Goal: Information Seeking & Learning: Learn about a topic

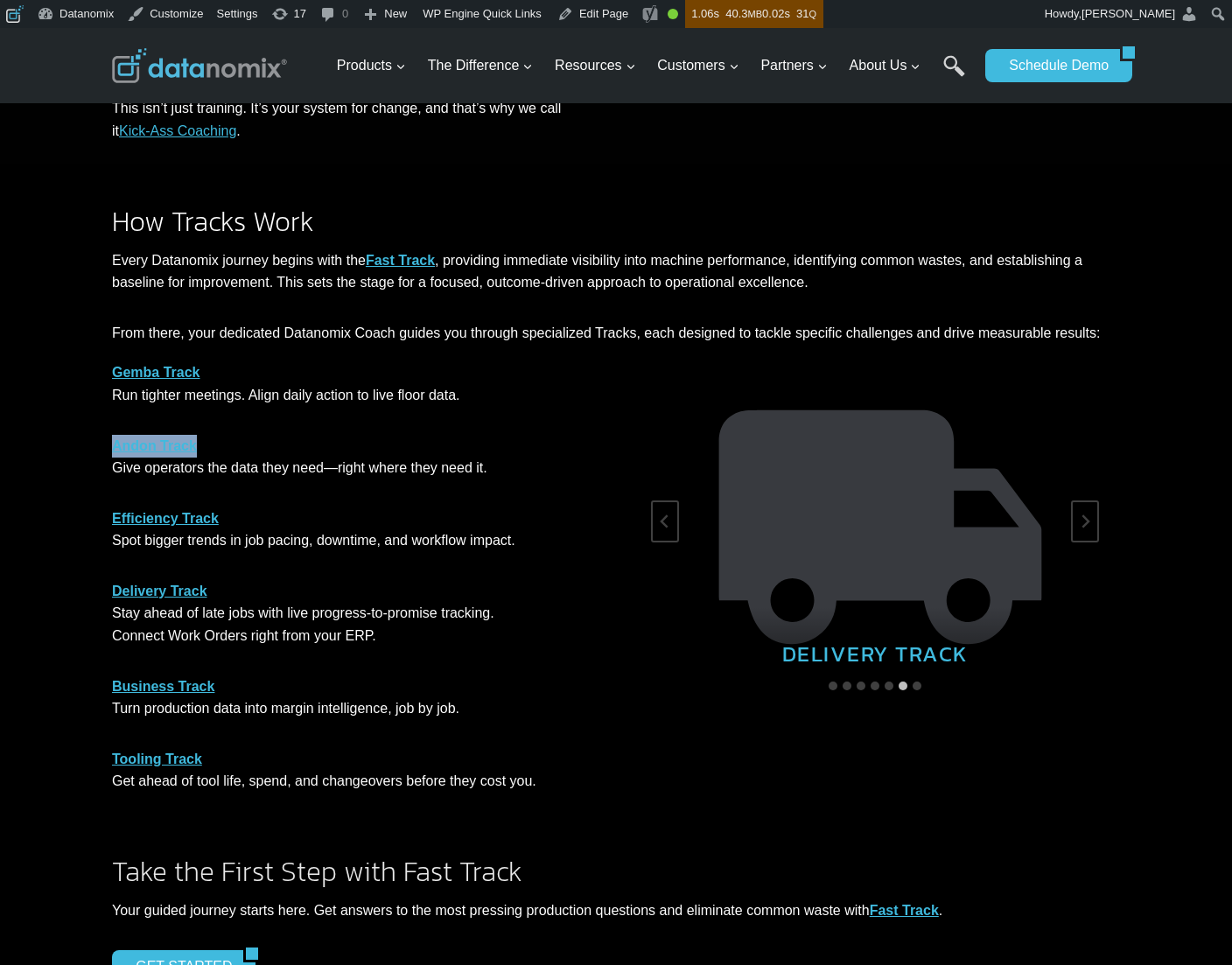
click at [168, 684] on link "Business Track" at bounding box center [163, 687] width 102 height 15
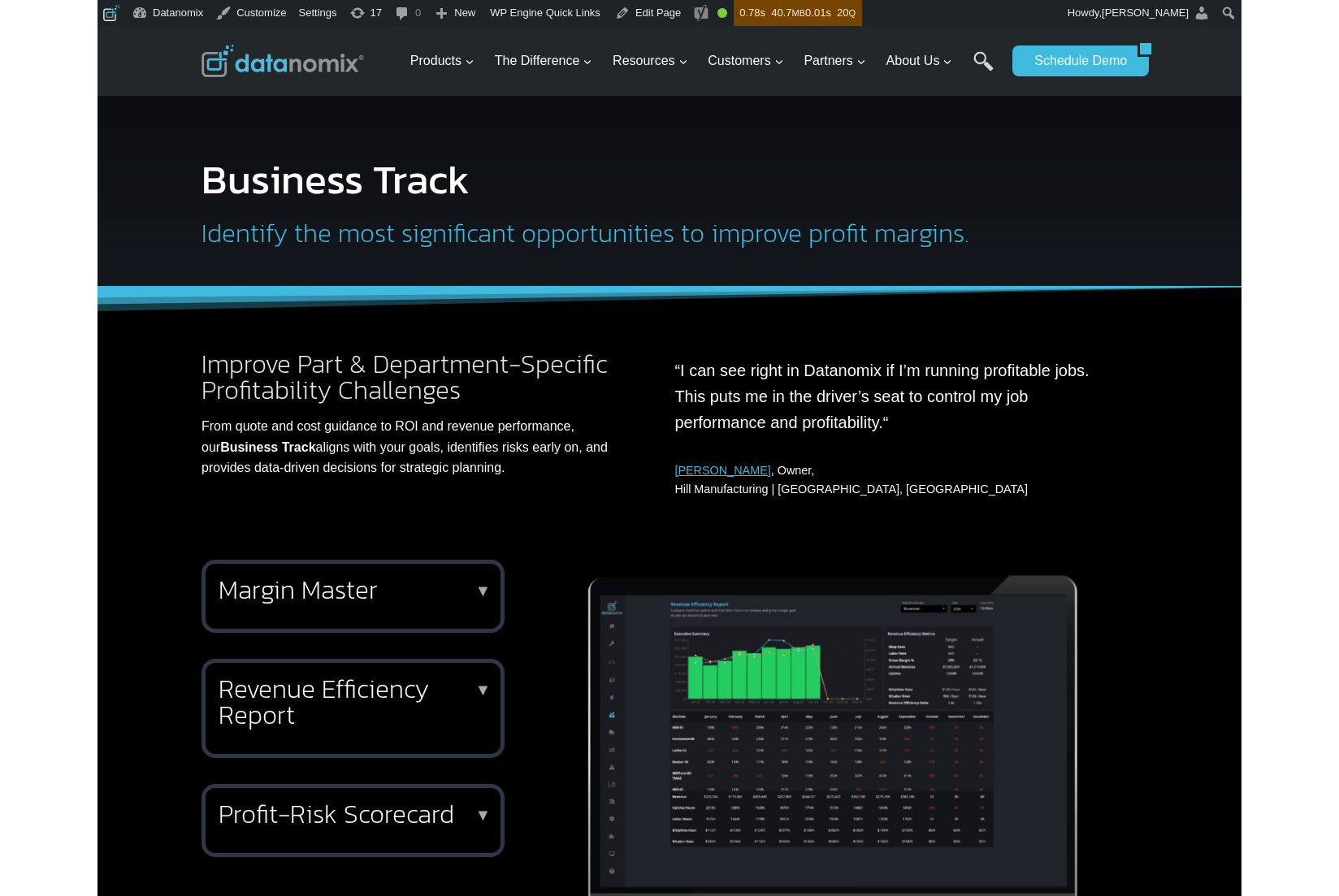
scroll to position [186, 0]
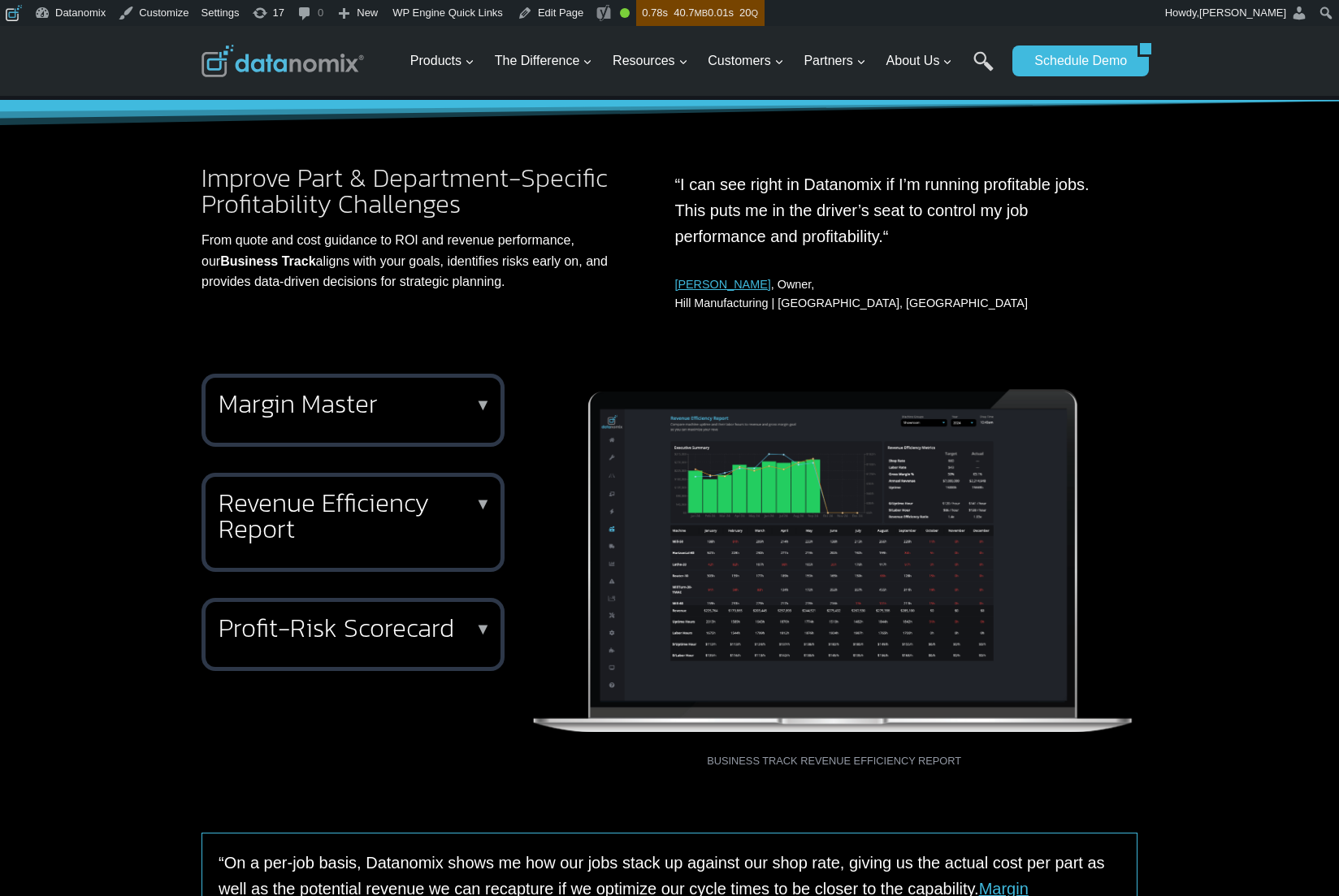
click at [1088, 563] on img at bounding box center [833, 552] width 607 height 358
click at [325, 426] on div "Margin Master ▼ Margin Master is your fully automated part profitability analys…" at bounding box center [353, 410] width 303 height 73
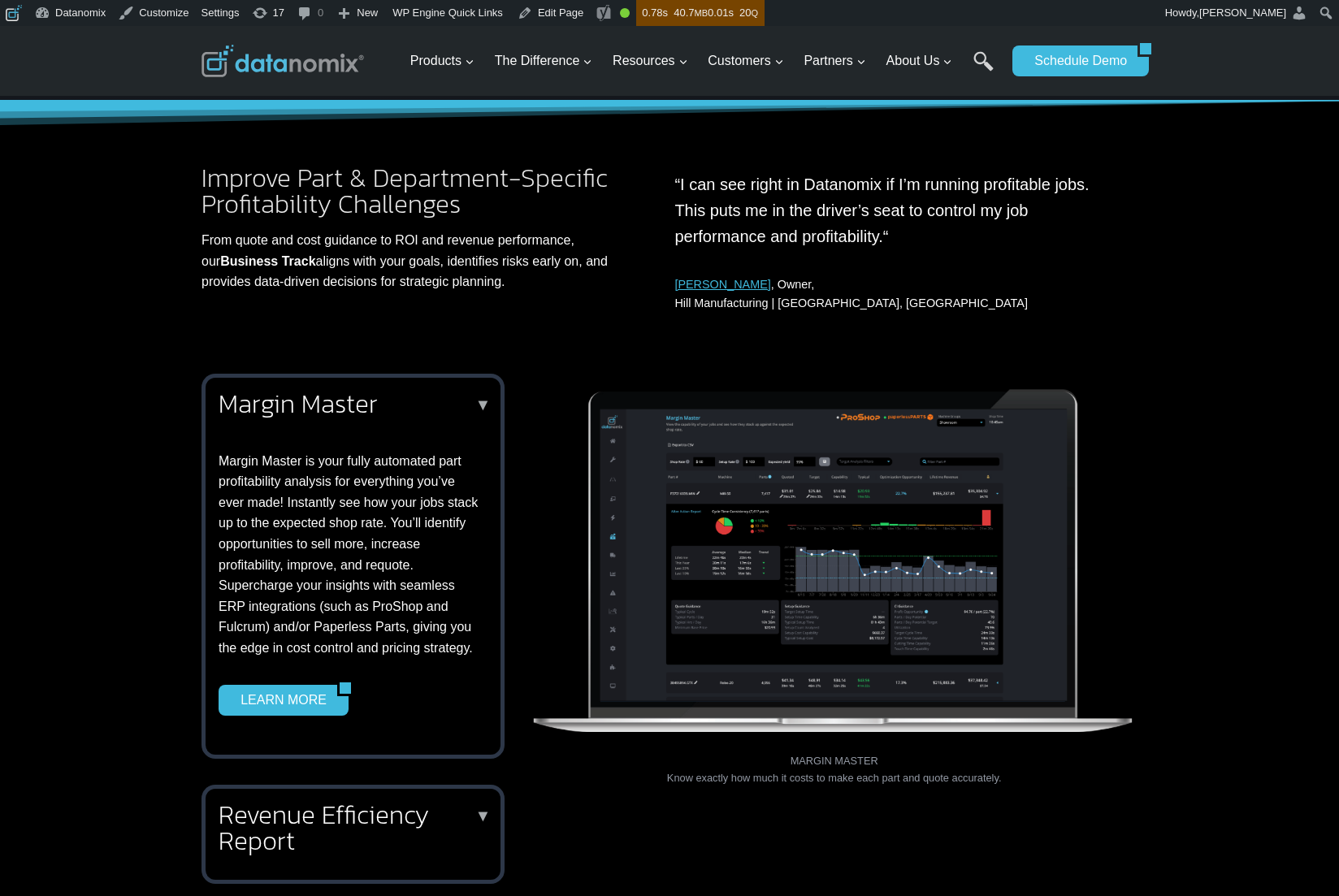
click at [805, 777] on figcaption "MARGIN MASTER Know exactly how much it costs to make each part and quote accura…" at bounding box center [833, 762] width 607 height 49
copy div "Know exactly how much it costs to make each part and quote accurately."
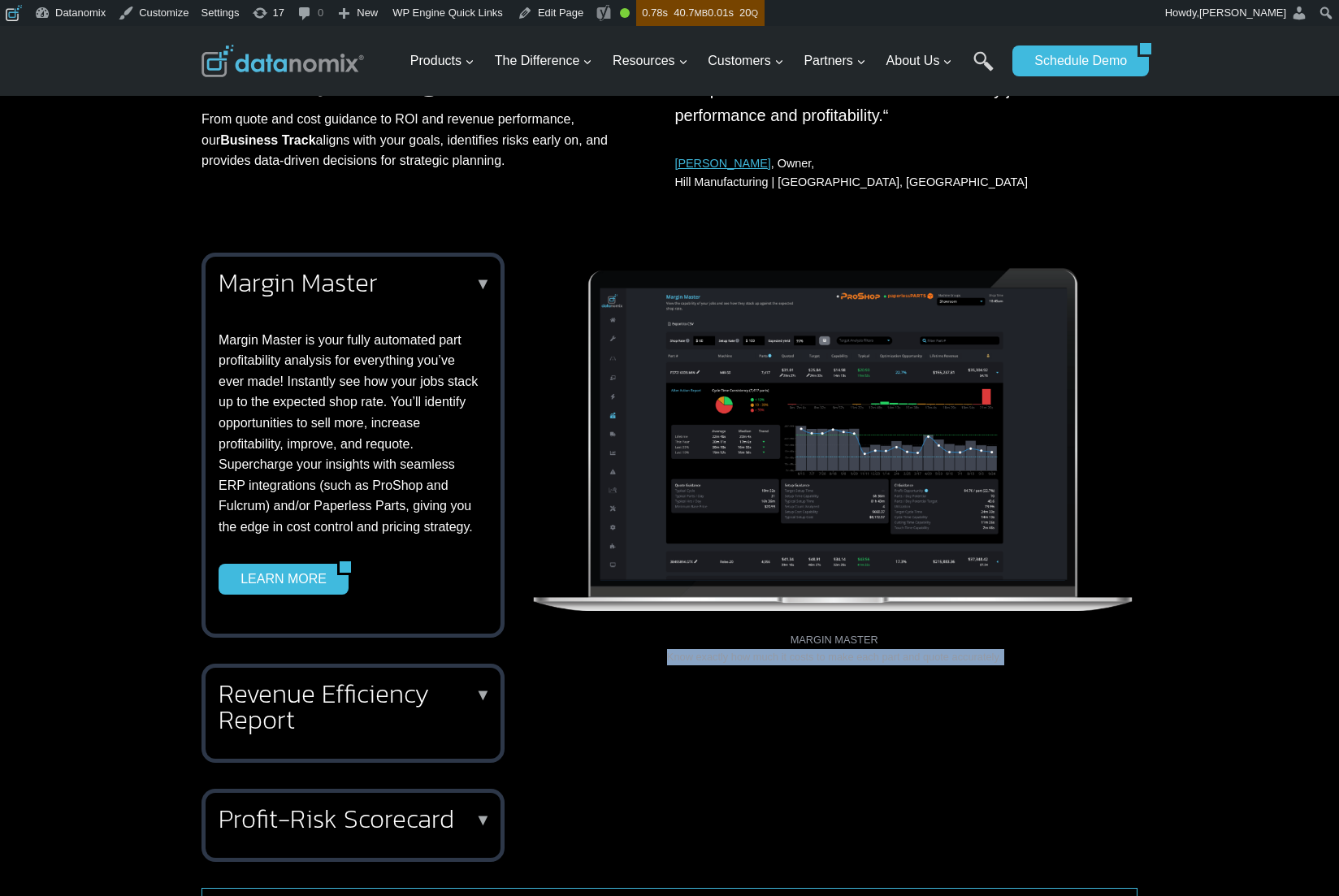
scroll to position [362, 0]
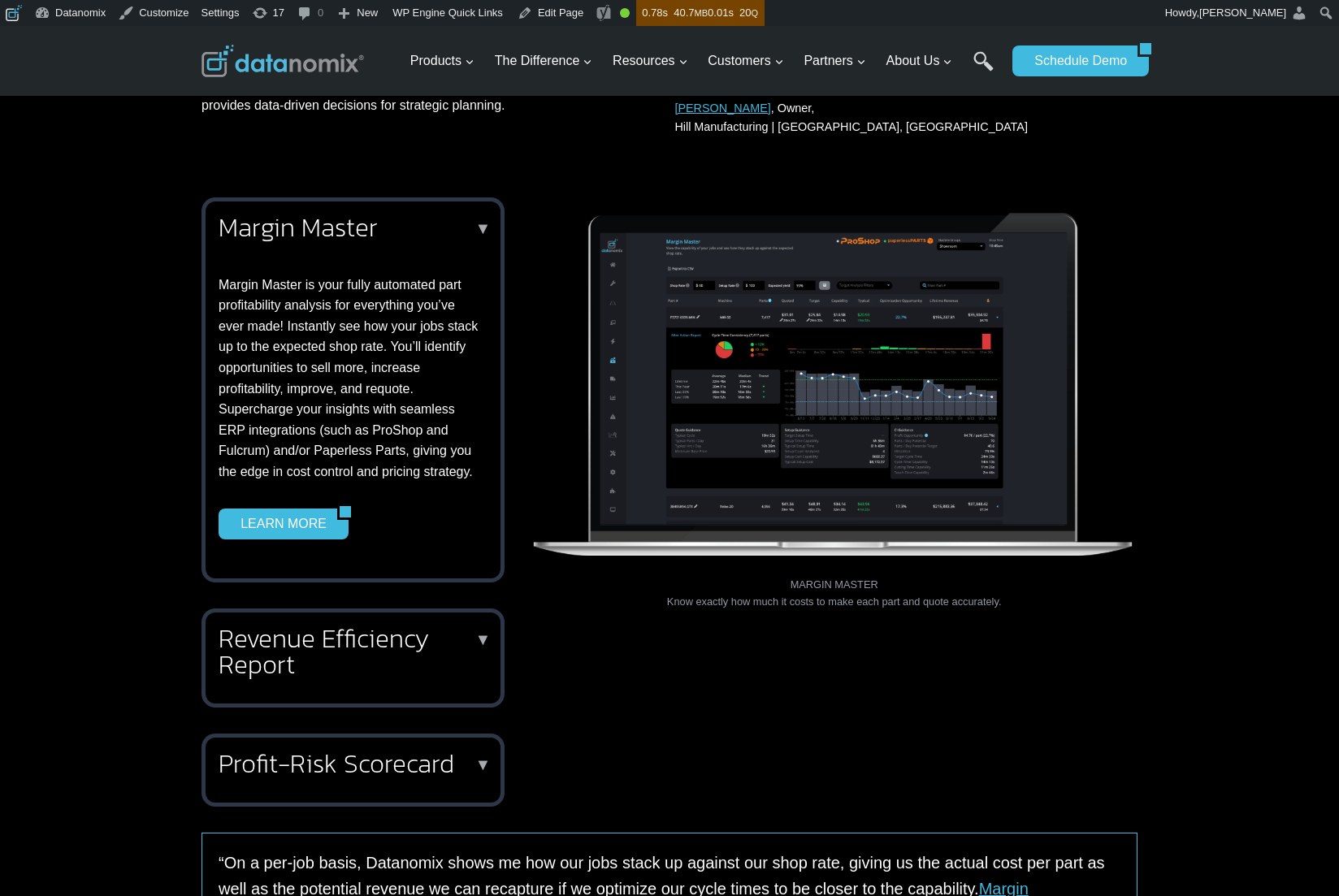
click at [407, 650] on h2 "Revenue Efficiency Report" at bounding box center [350, 651] width 263 height 52
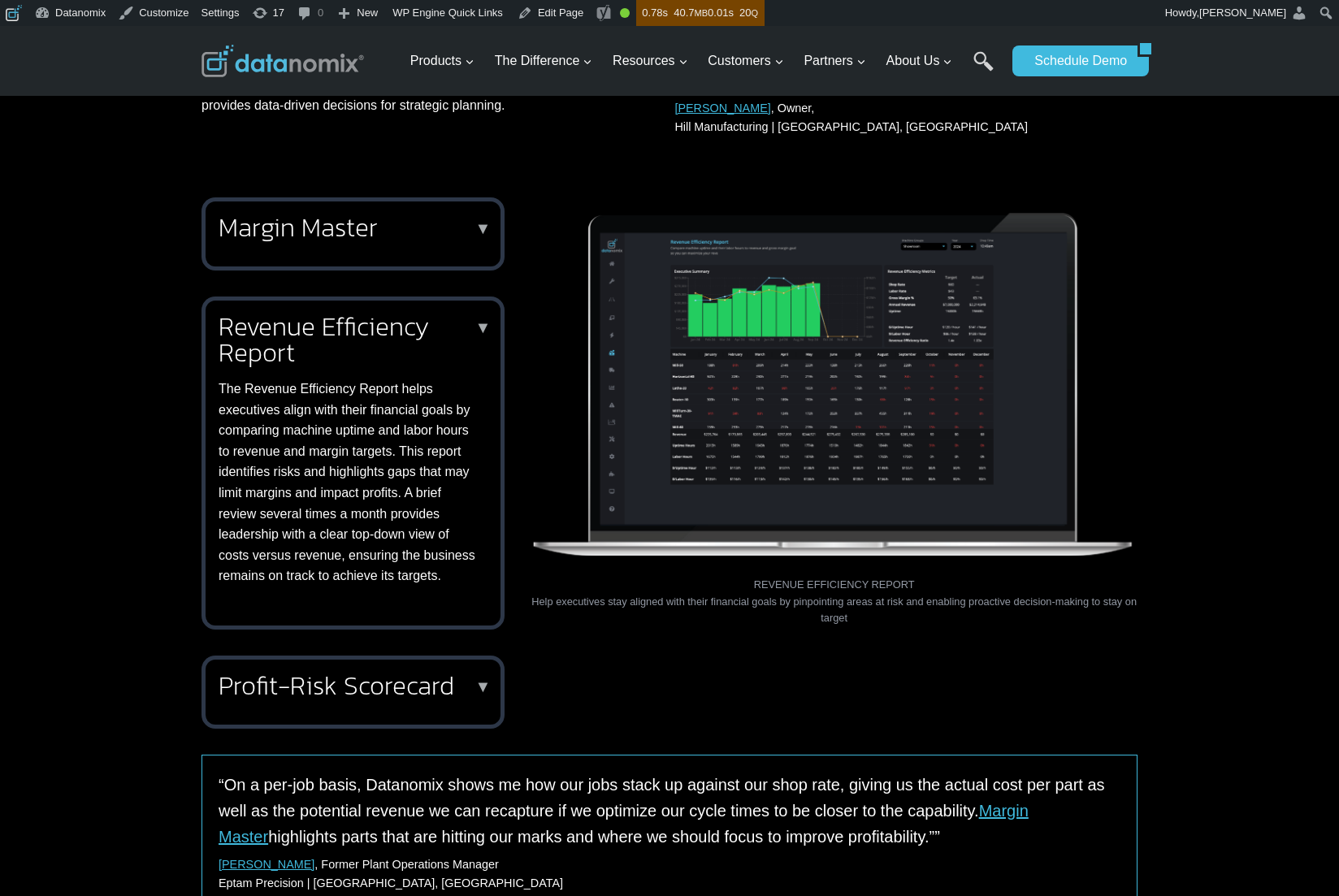
click at [412, 685] on h2 "Profit-Risk Scorecard" at bounding box center [350, 686] width 263 height 26
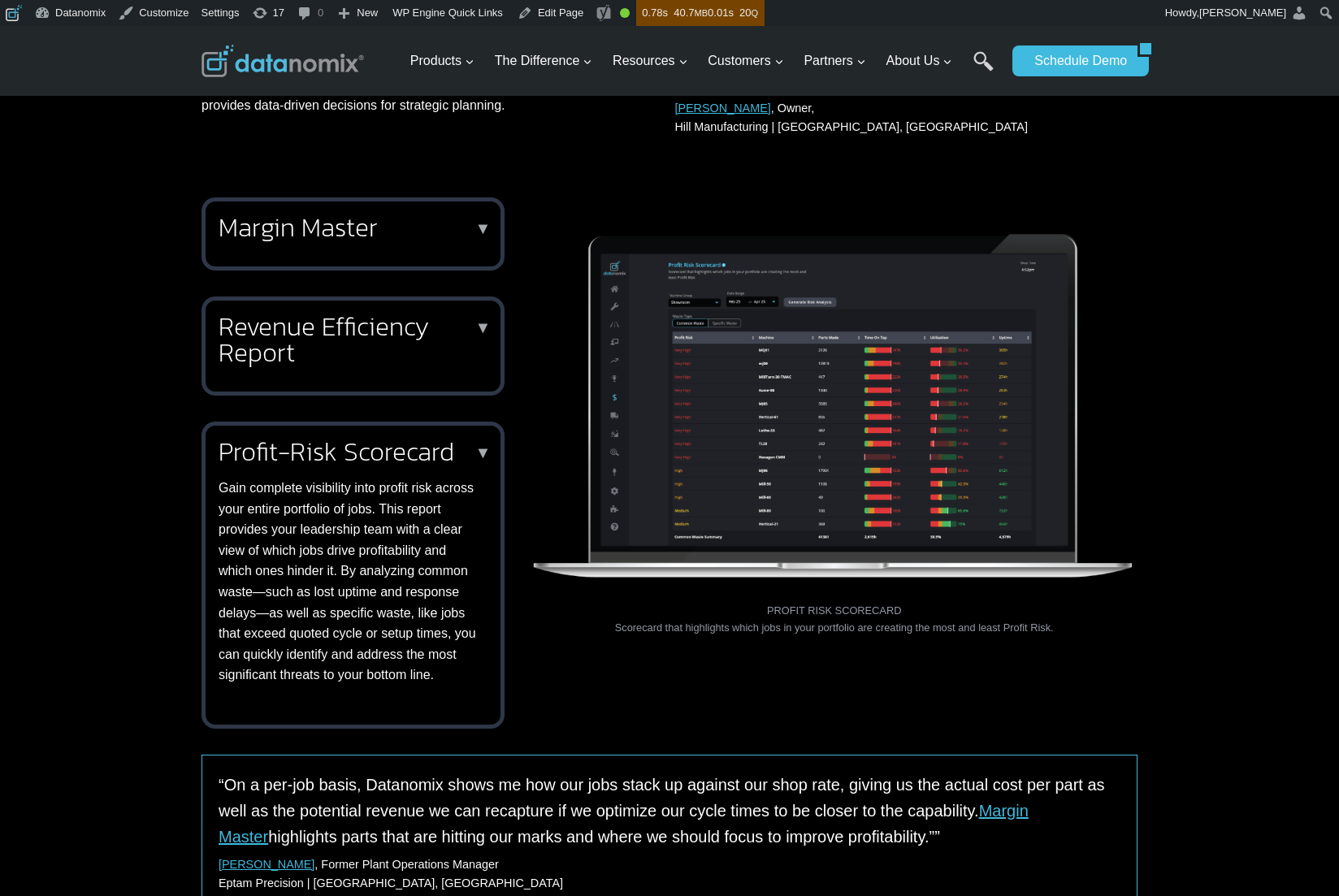
click at [1143, 515] on div "Margin Master ▼ Margin Master is your fully automated part profitability analys…" at bounding box center [670, 463] width 1339 height 571
click at [850, 628] on figcaption "PROFIT RISK SCORECARD Scorecard that highlights which jobs in your portfolio ar…" at bounding box center [833, 619] width 607 height 33
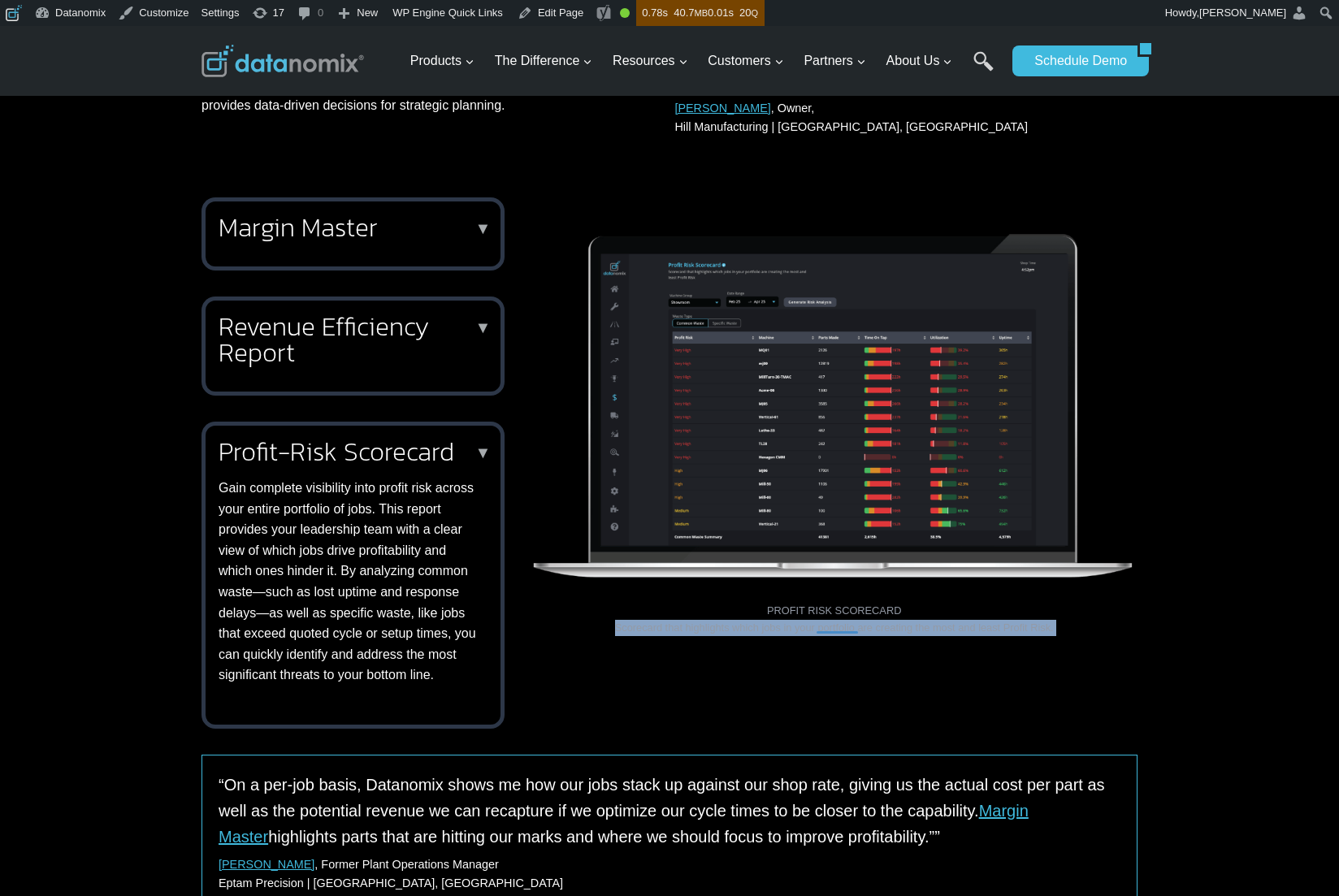
click at [850, 628] on figcaption "PROFIT RISK SCORECARD Scorecard that highlights which jobs in your portfolio ar…" at bounding box center [833, 619] width 607 height 33
copy div "Scorecard that highlights which jobs in your portfolio are creating the most an…"
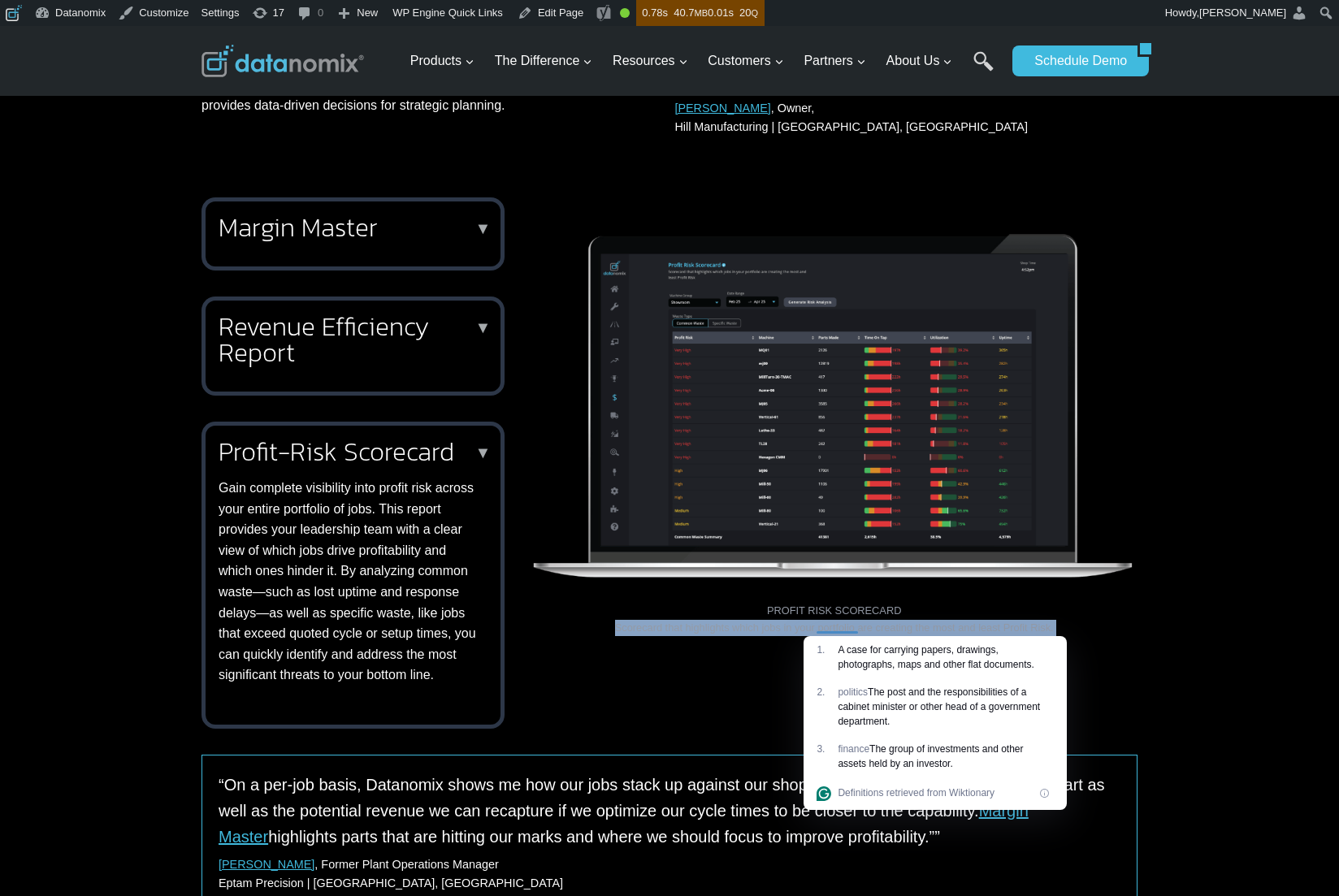
click at [622, 683] on div "BUSINESS TRACK REVENUE EFFICIENCY REPORT MARGIN MASTER Know exactly how much it…" at bounding box center [833, 463] width 607 height 531
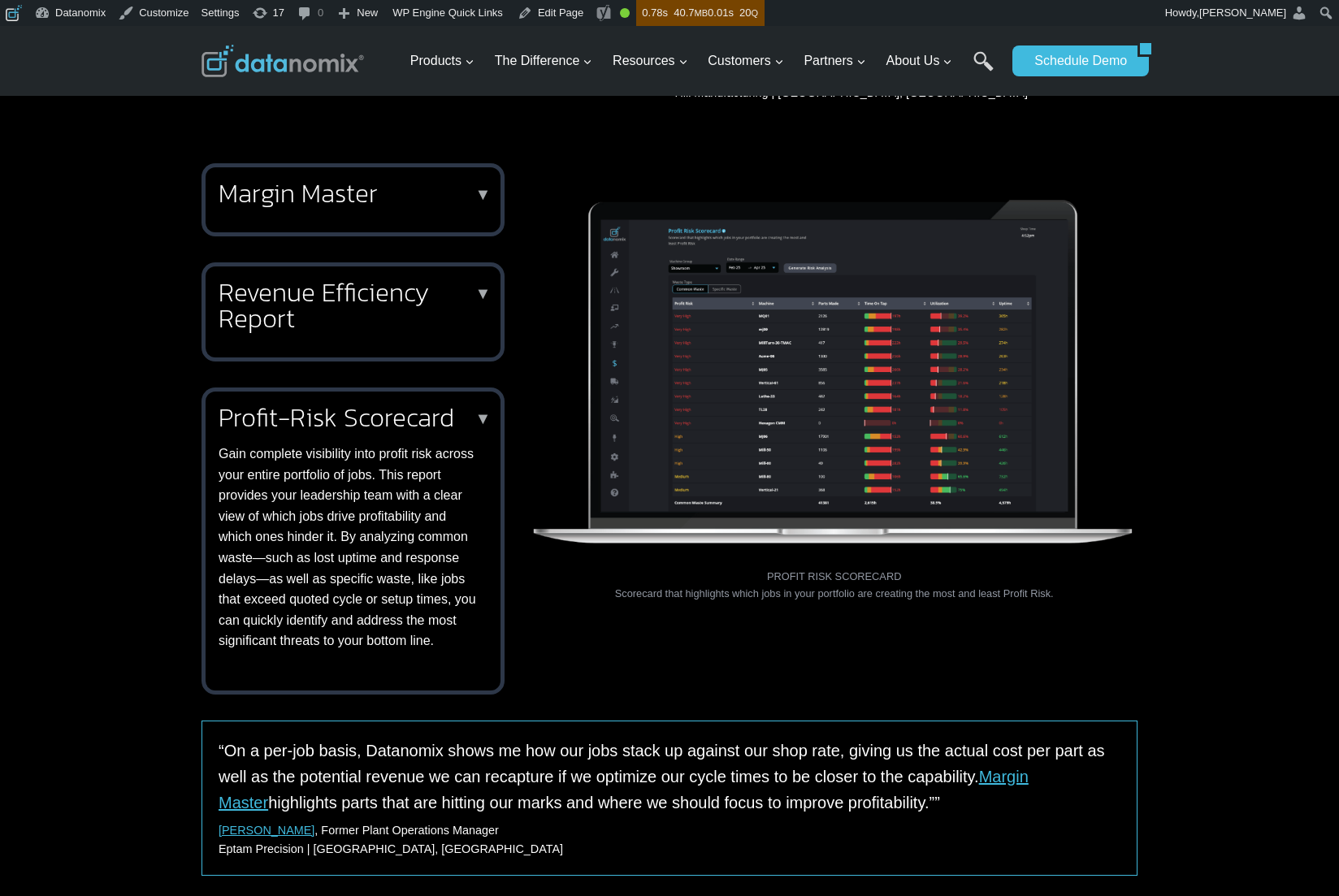
scroll to position [396, 0]
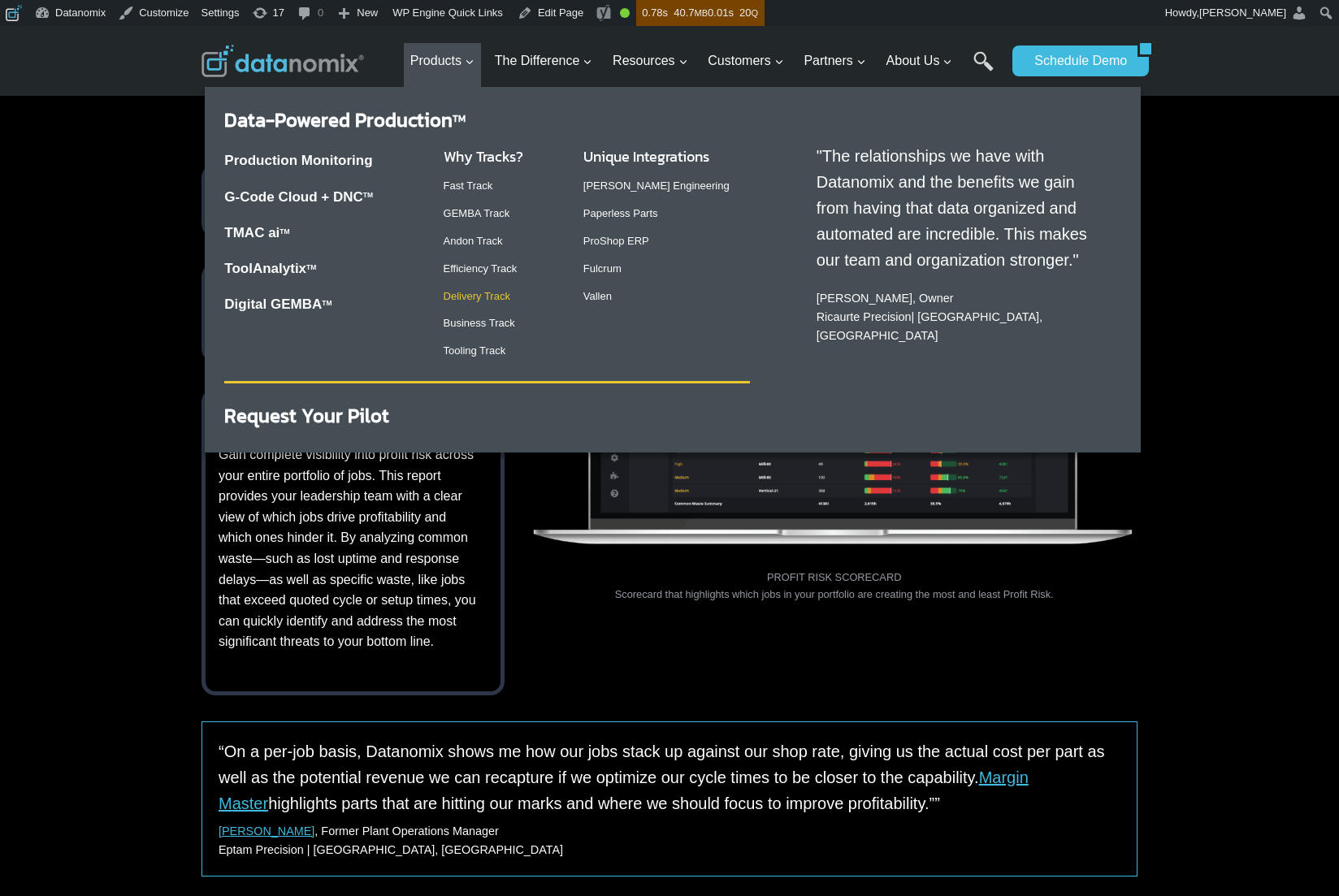
click at [481, 297] on link "Delivery Track" at bounding box center [477, 296] width 67 height 12
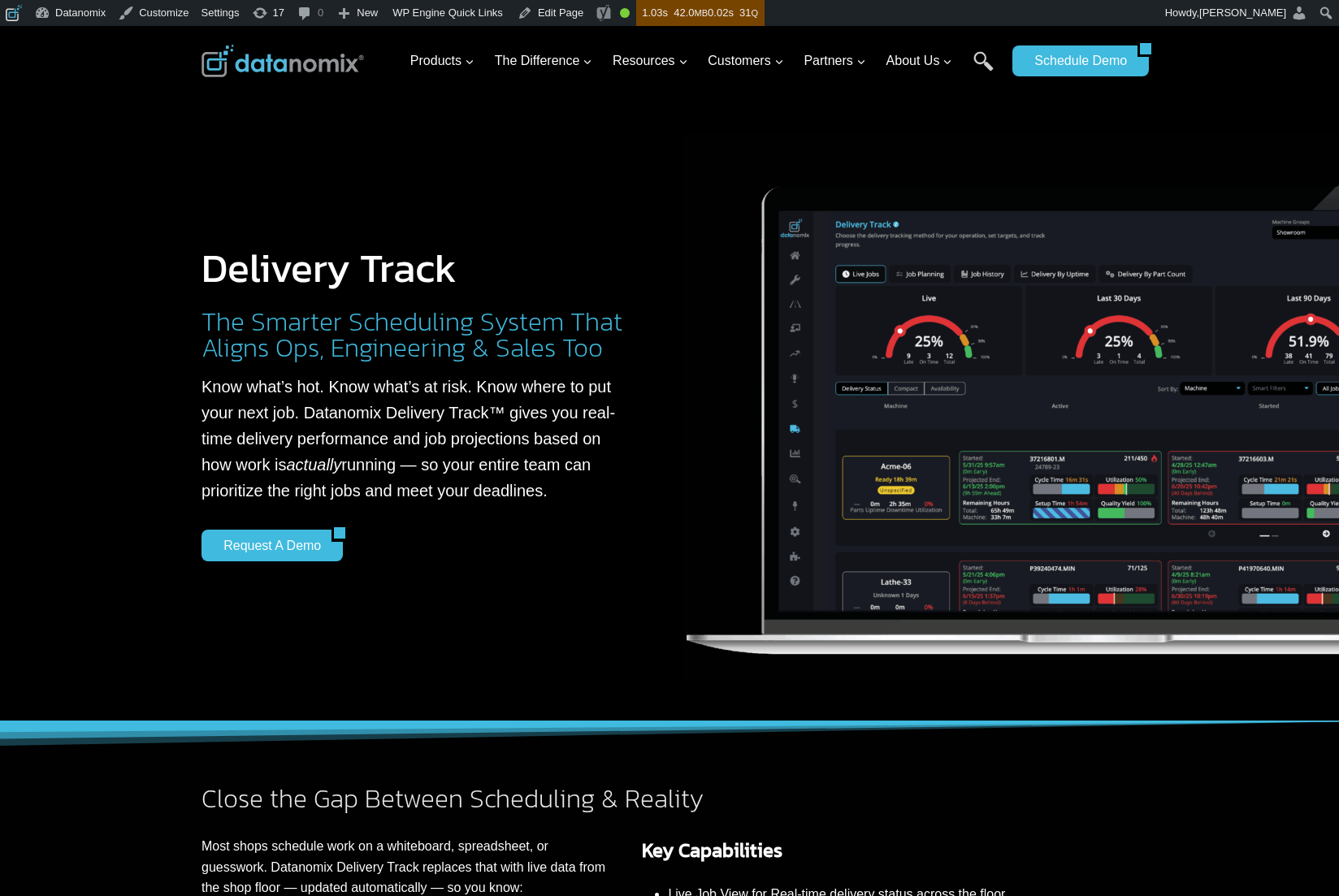
click at [507, 411] on p "Know what’s hot. Know what’s at risk. Know where to put your next job. Datanomi…" at bounding box center [417, 439] width 431 height 130
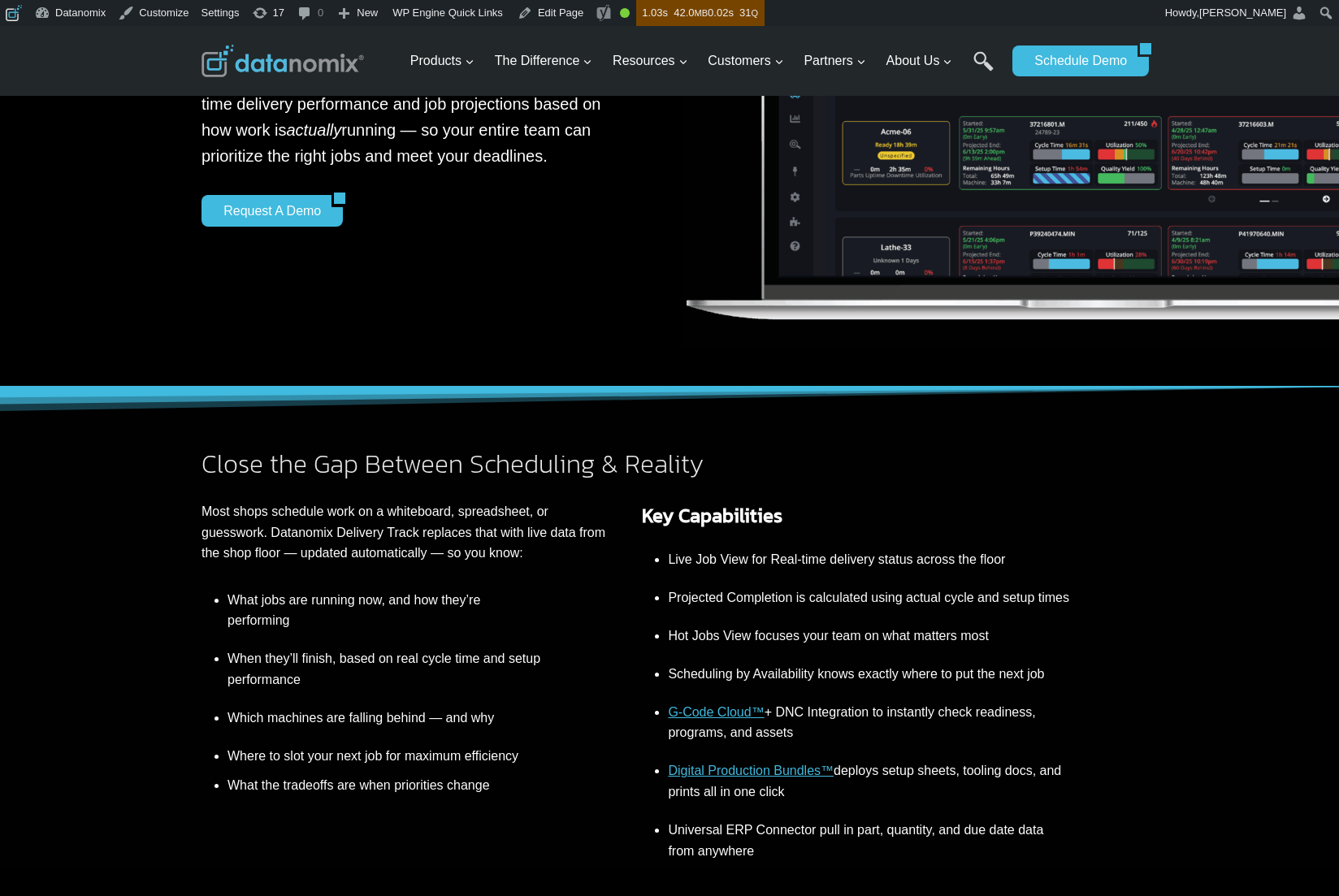
scroll to position [208, 0]
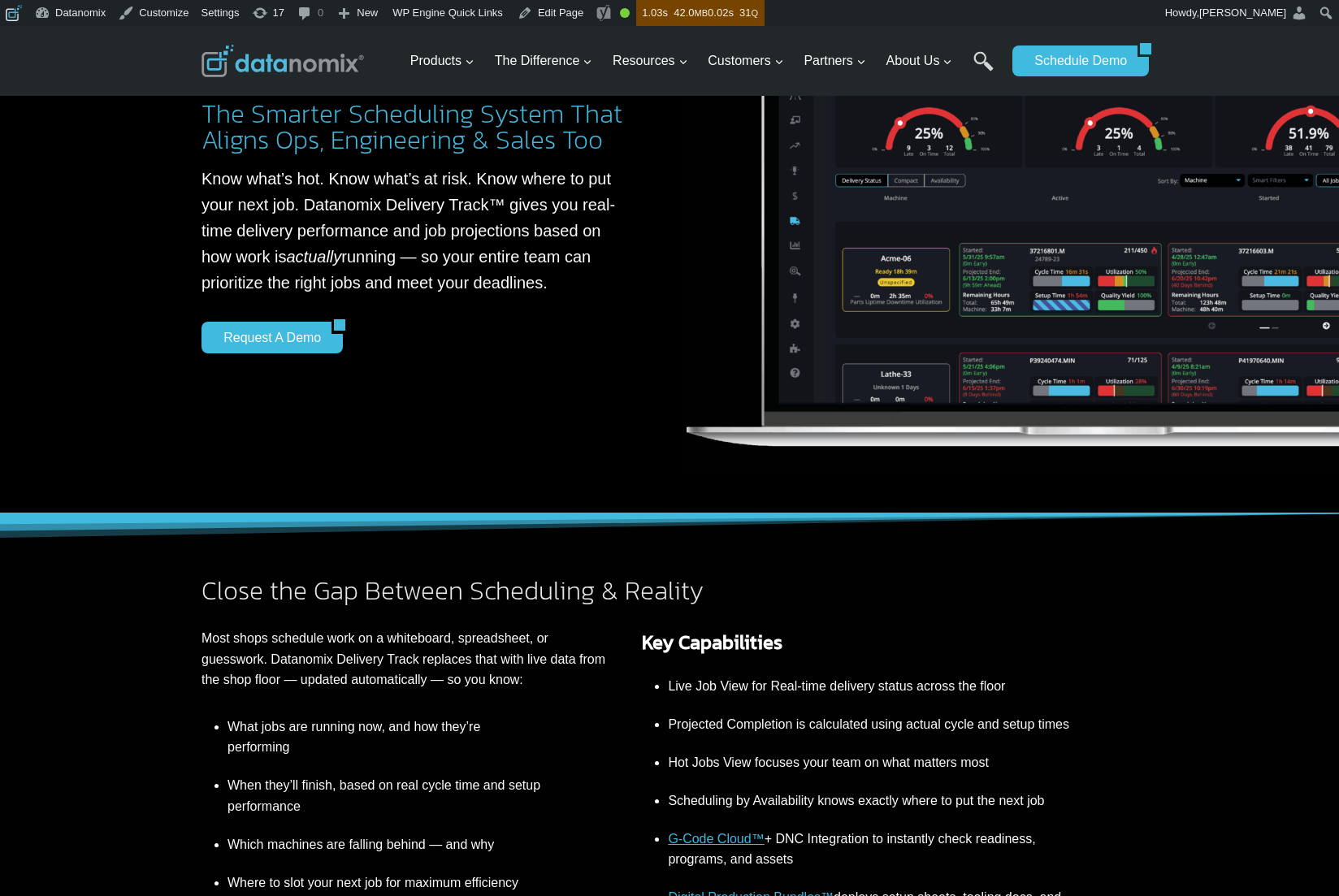
click at [598, 587] on h2 "Close the Gap Between Scheduling & Reality" at bounding box center [650, 591] width 897 height 26
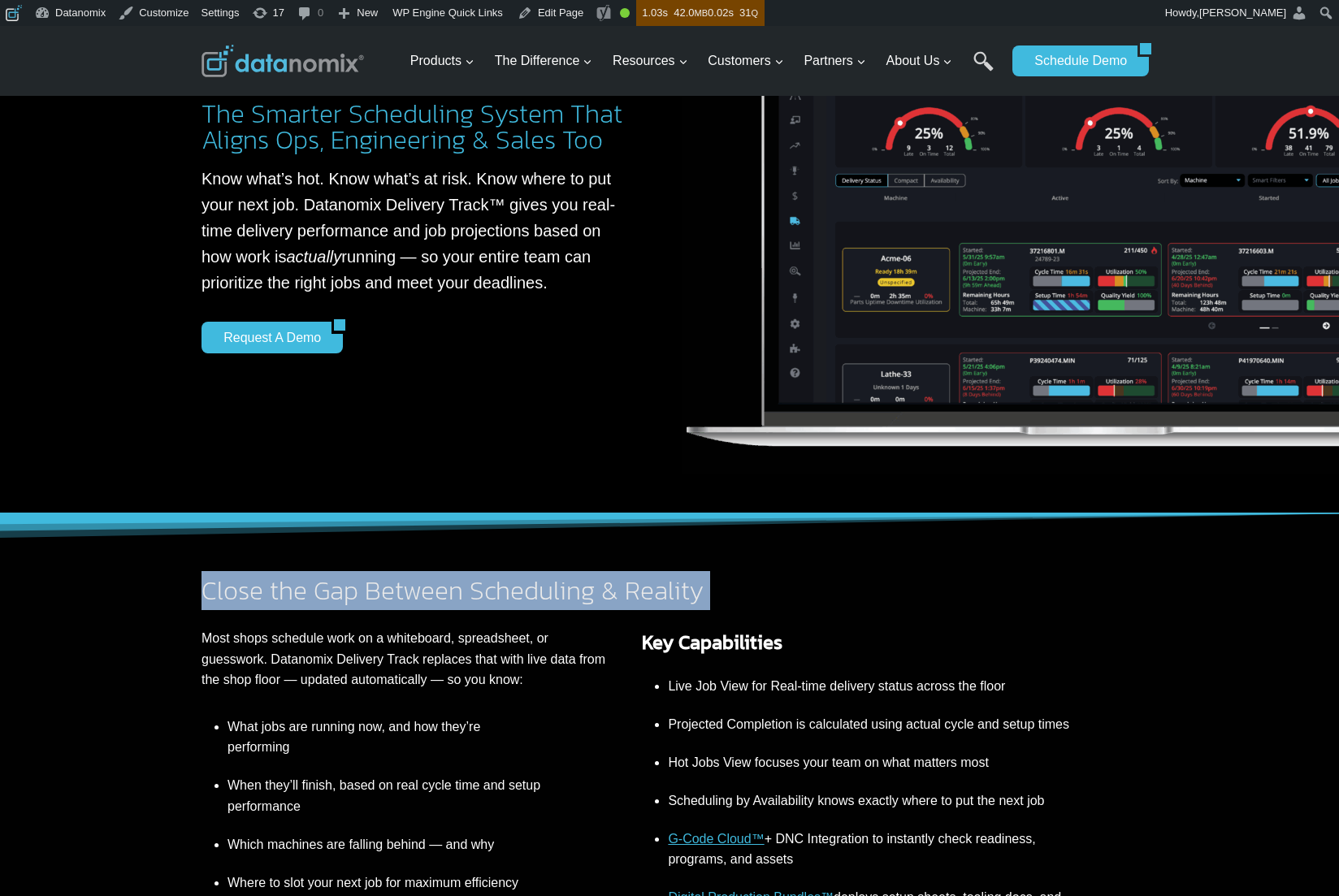
click at [598, 587] on h2 "Close the Gap Between Scheduling & Reality" at bounding box center [650, 591] width 897 height 26
copy div "Close the Gap Between Scheduling & Reality"
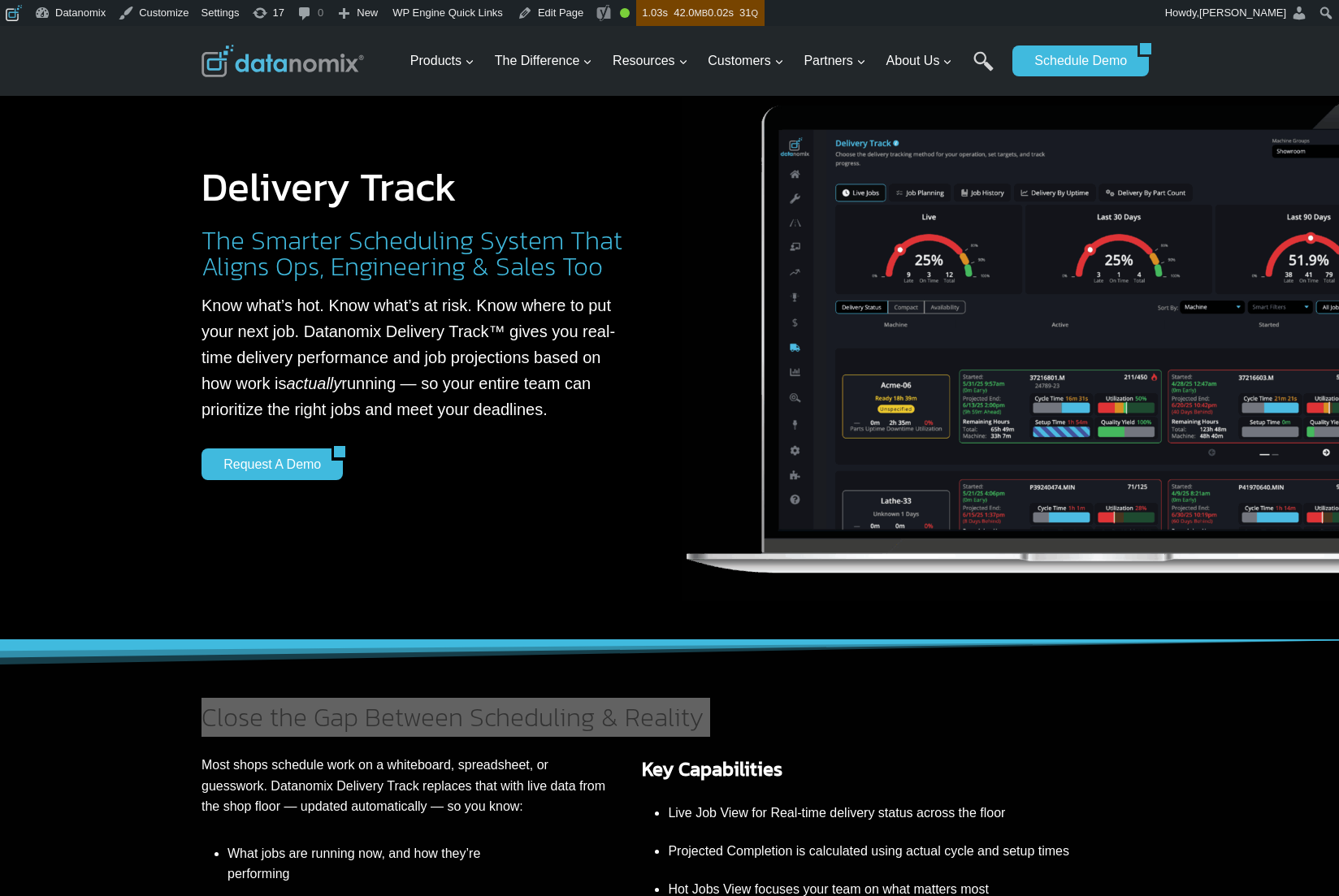
scroll to position [64, 0]
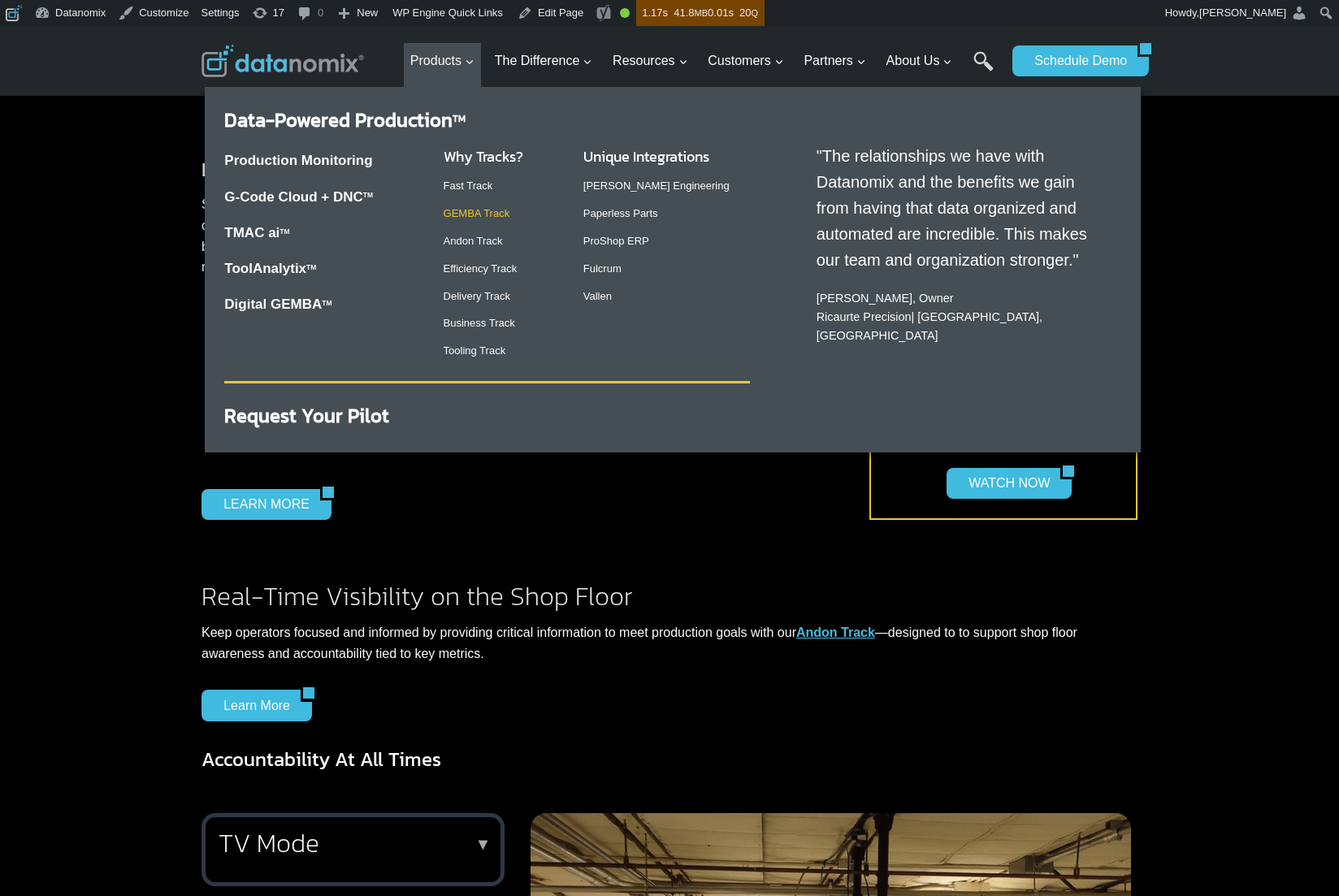
scroll to position [1017, 0]
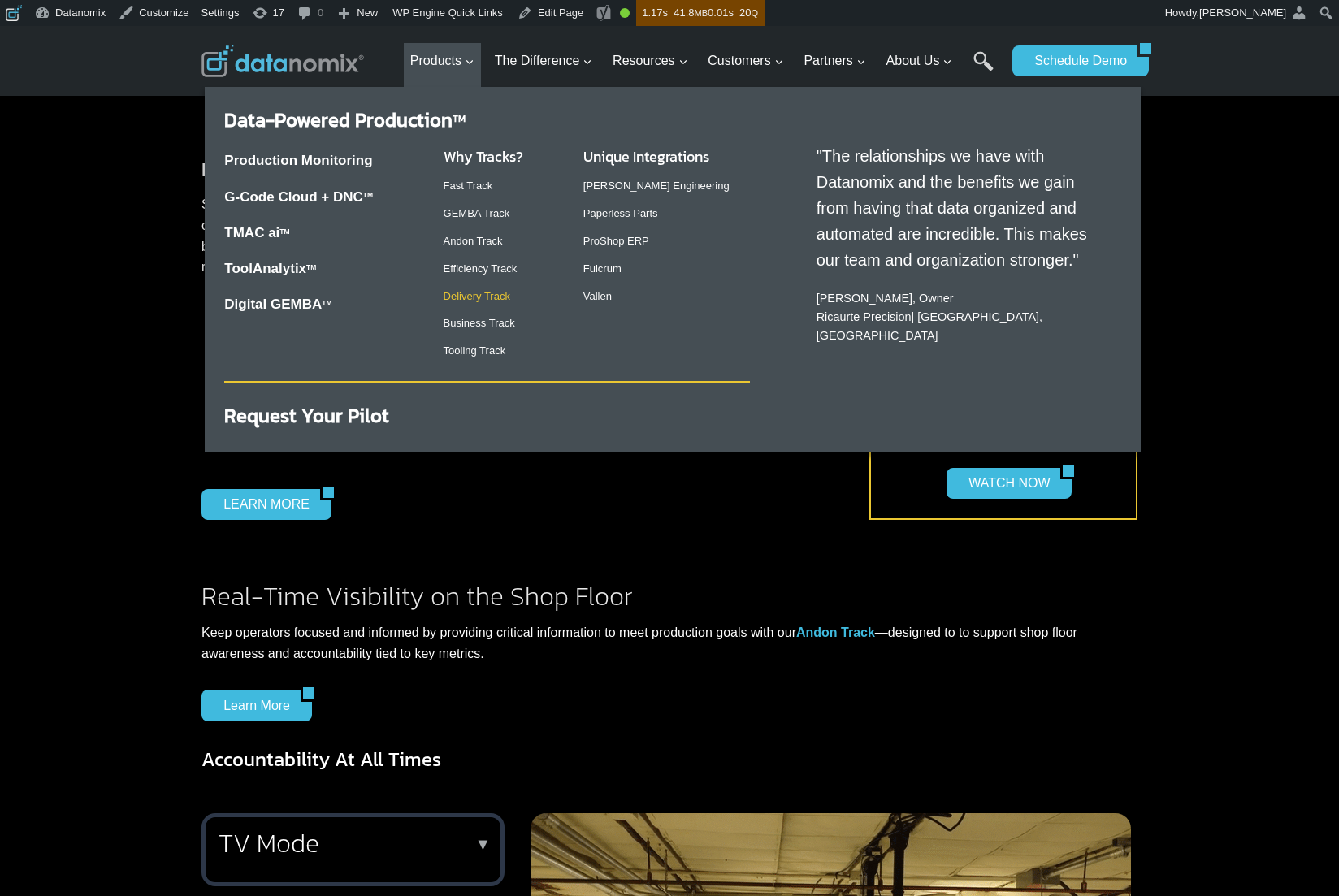
click at [468, 292] on link "Delivery Track" at bounding box center [477, 296] width 67 height 12
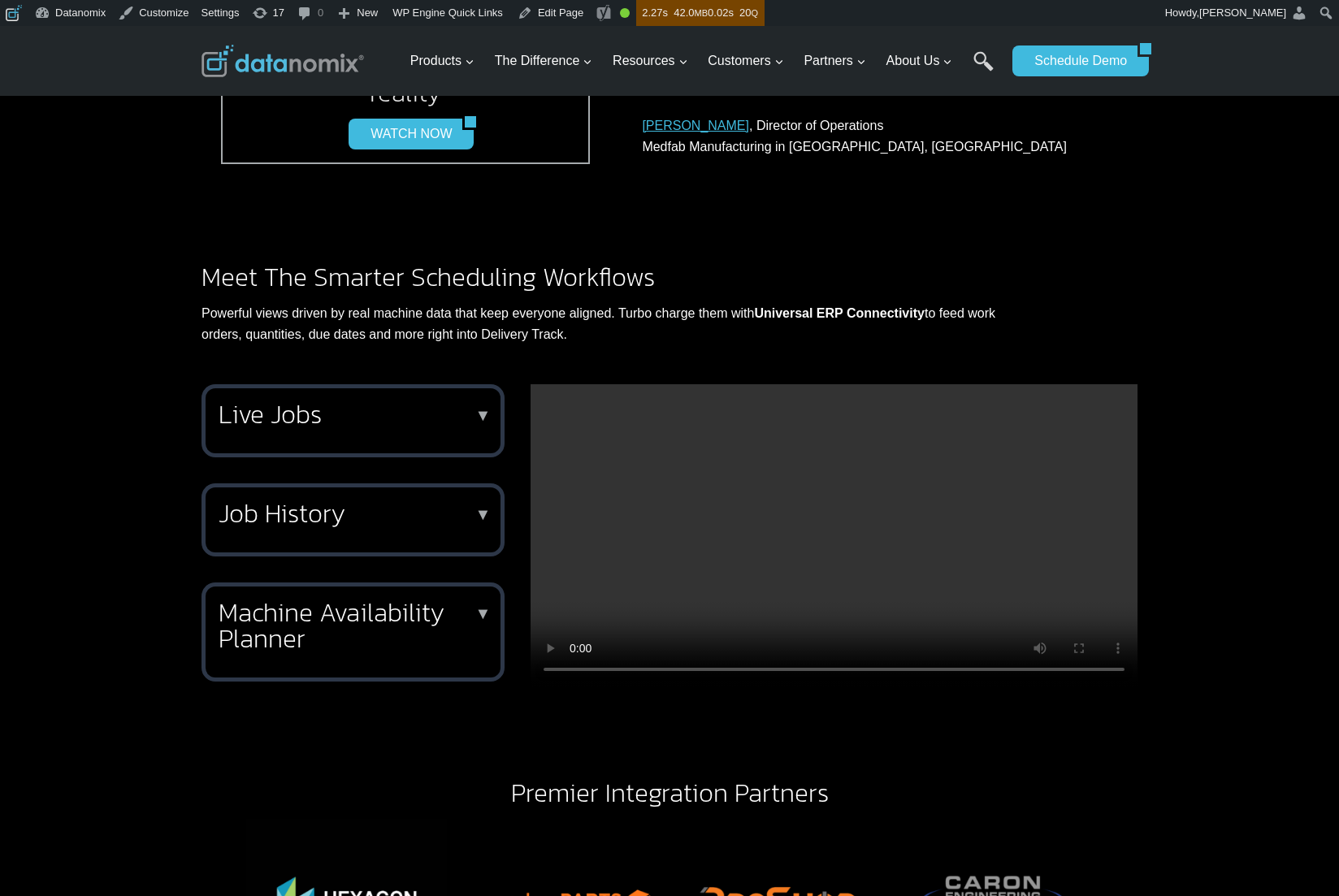
scroll to position [1397, 0]
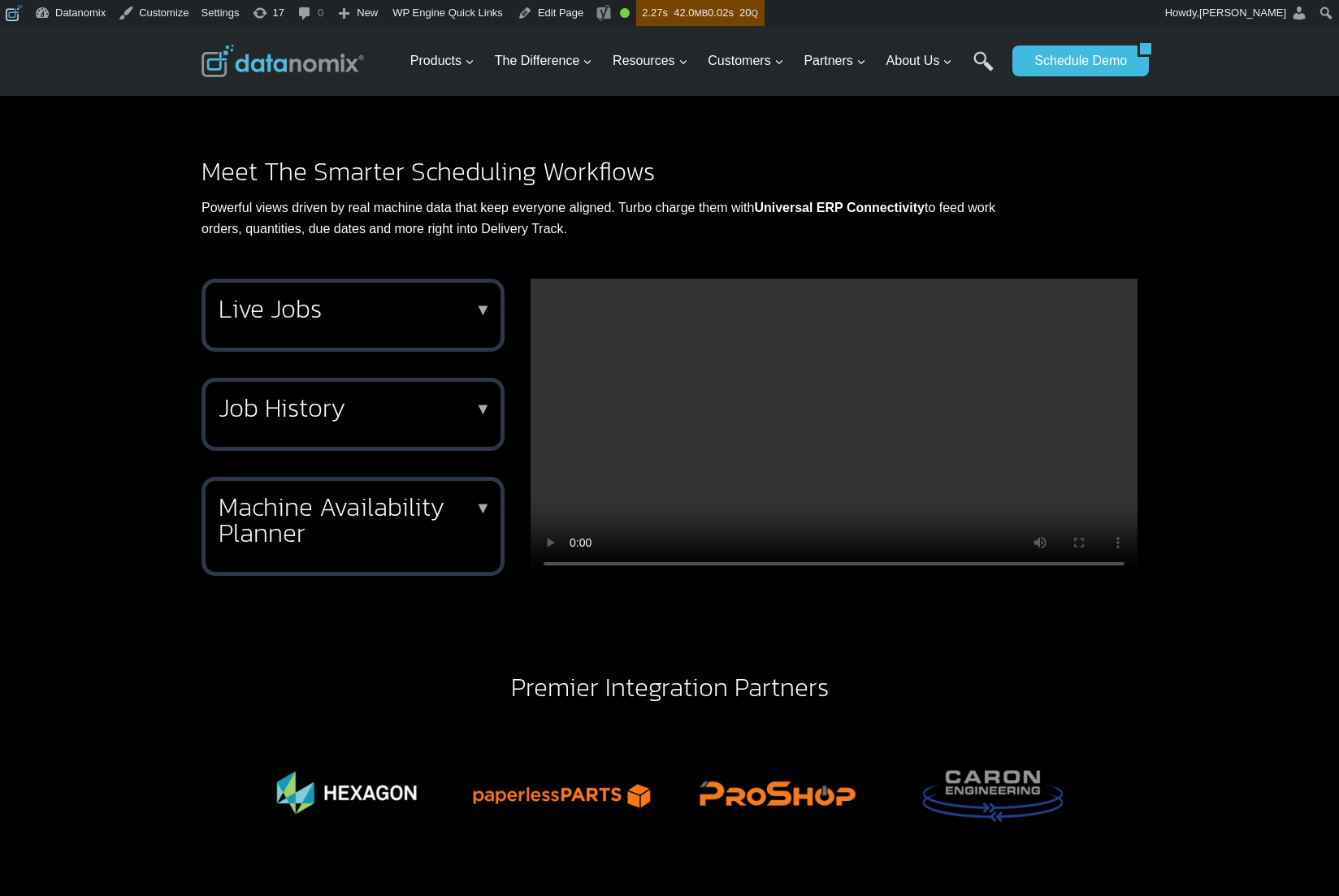
click at [359, 546] on h2 "Machine Availability Planner" at bounding box center [350, 520] width 263 height 52
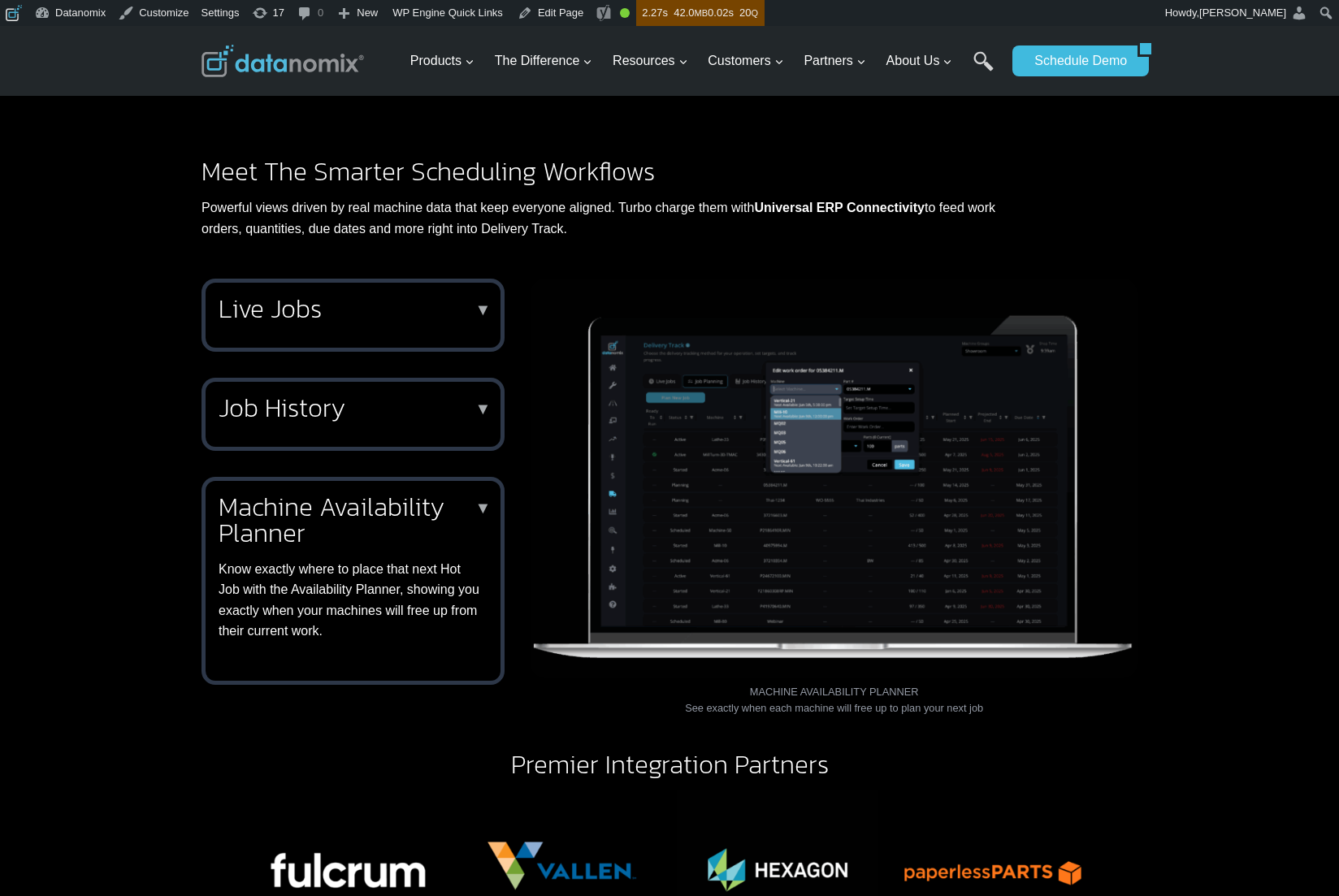
click at [359, 546] on h2 "Machine Availability Planner" at bounding box center [350, 520] width 263 height 52
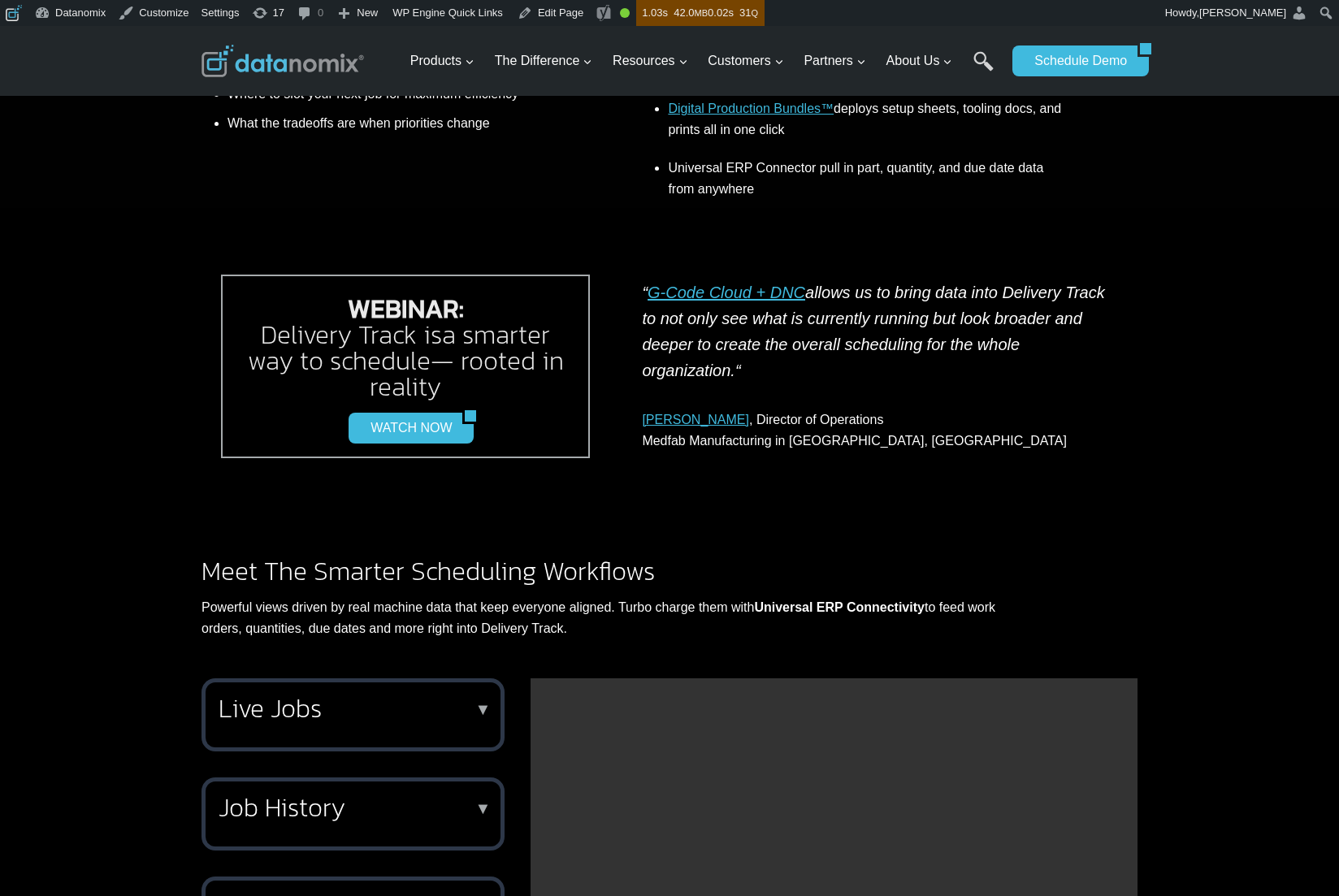
scroll to position [1137, 0]
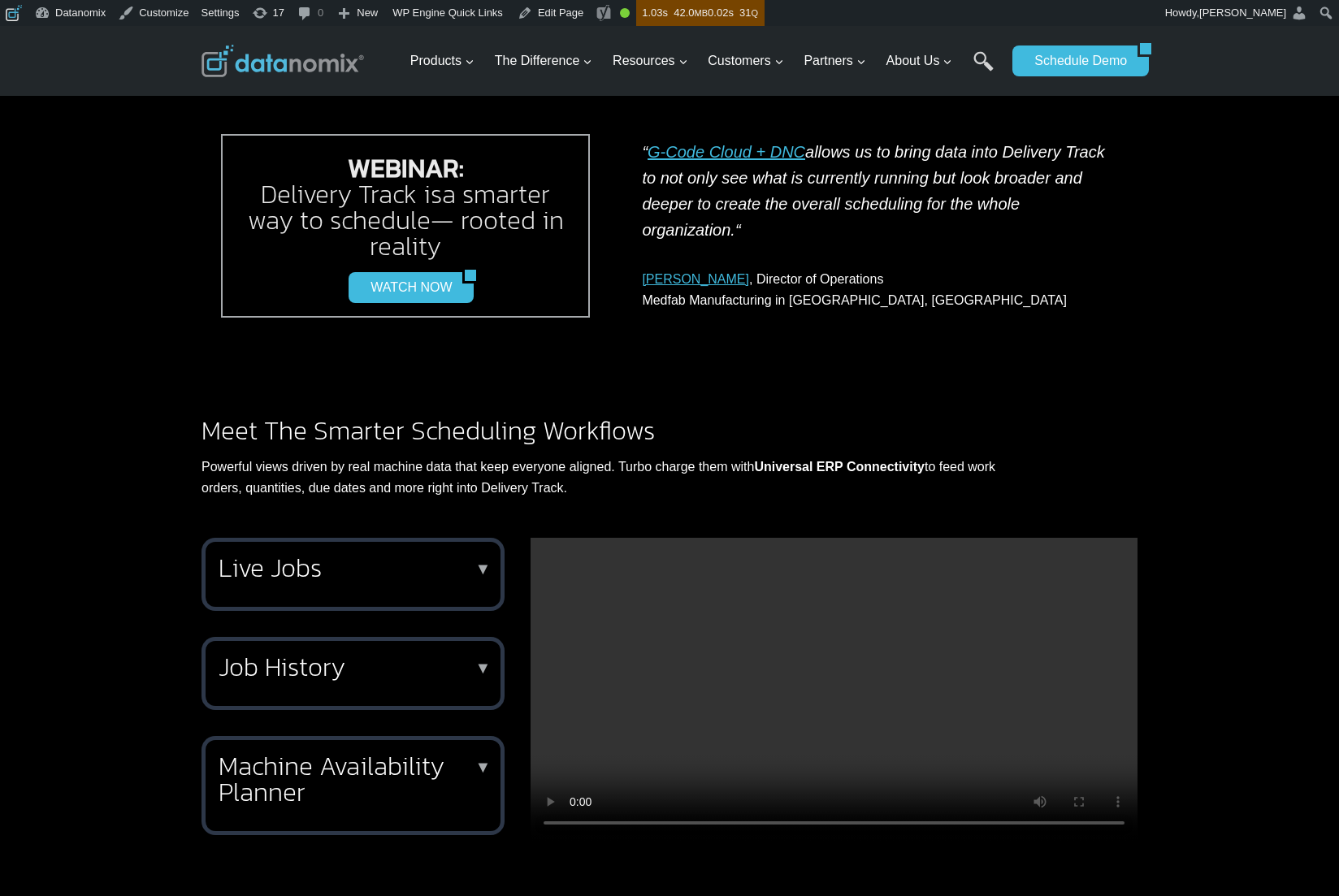
click at [360, 581] on h2 "Live Jobs" at bounding box center [350, 568] width 263 height 26
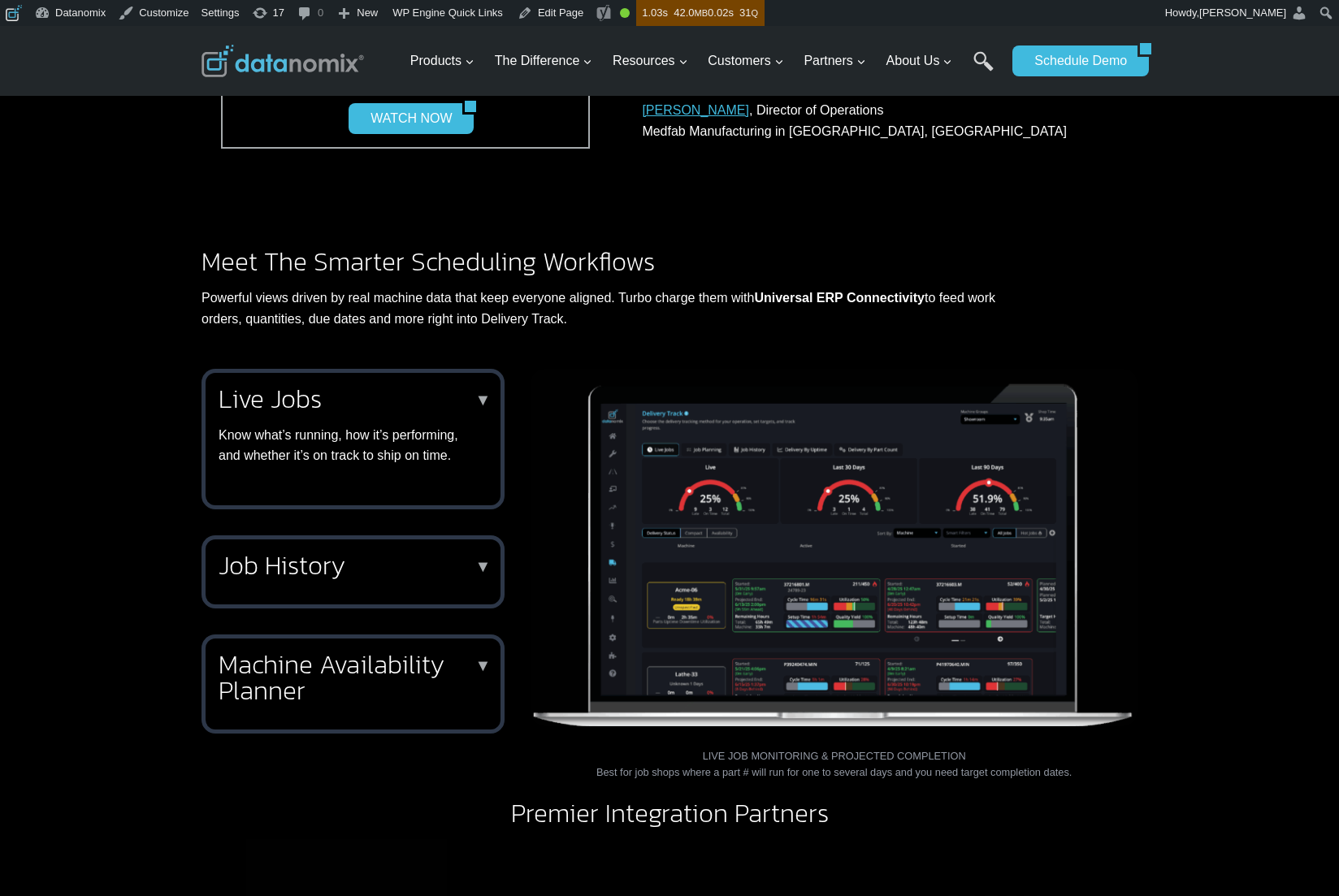
scroll to position [1307, 0]
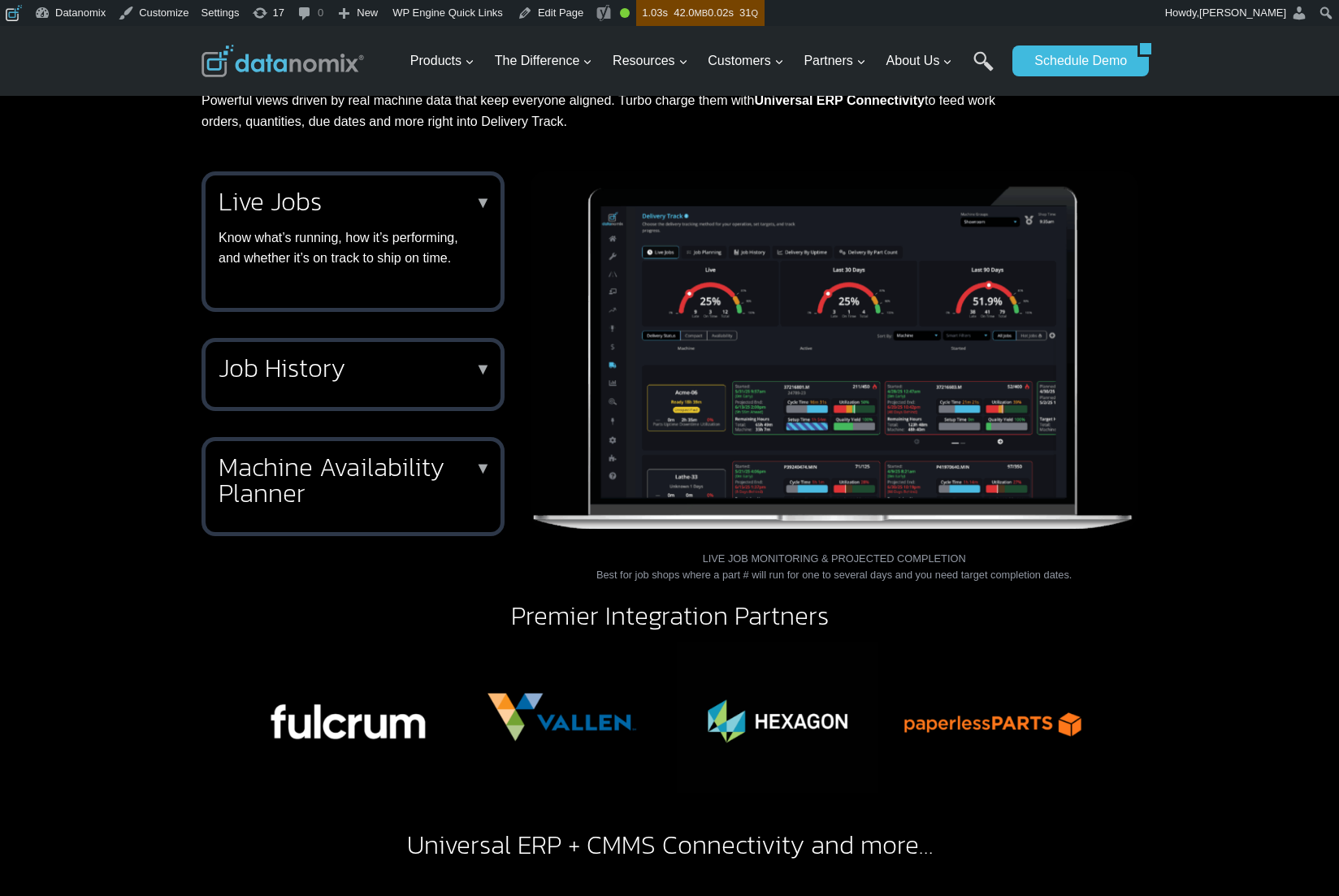
scroll to position [1485, 0]
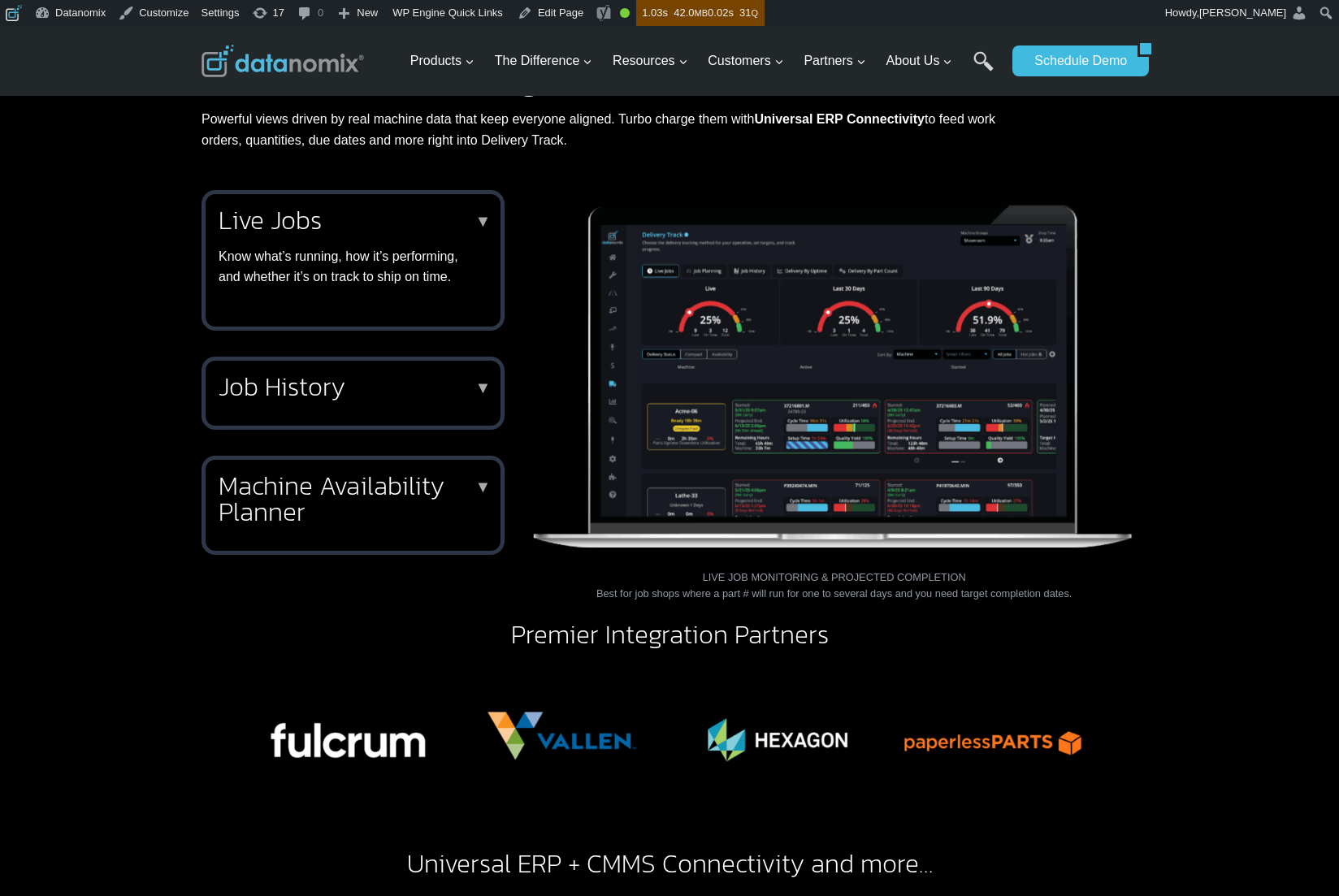
click at [285, 400] on h2 "Job History" at bounding box center [350, 387] width 263 height 26
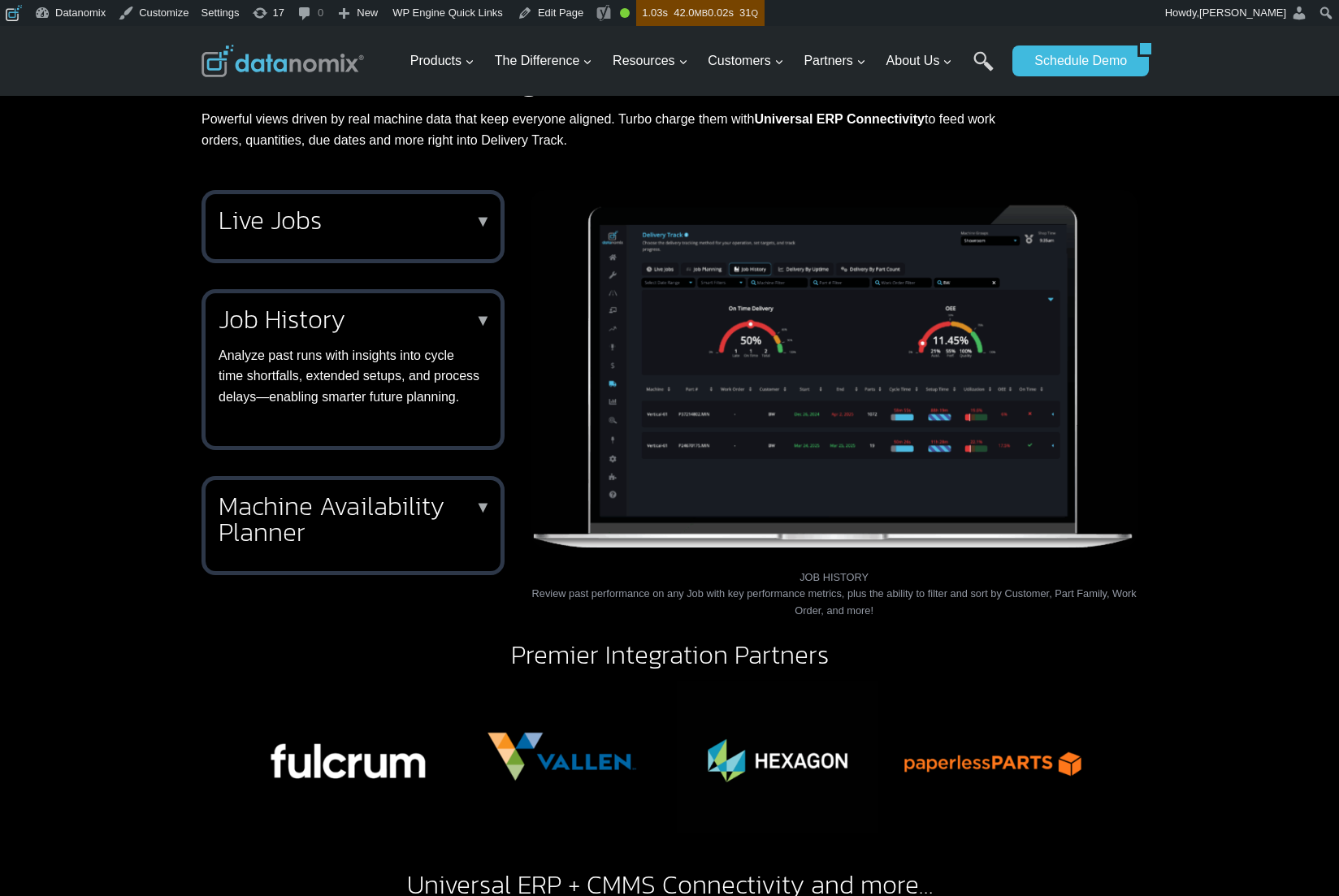
click at [1187, 387] on div "Live Jobs ▼ Know what’s running, how it’s performing, and whether it’s on track…" at bounding box center [670, 387] width 1339 height 432
drag, startPoint x: 780, startPoint y: 384, endPoint x: 1250, endPoint y: 405, distance: 470.5
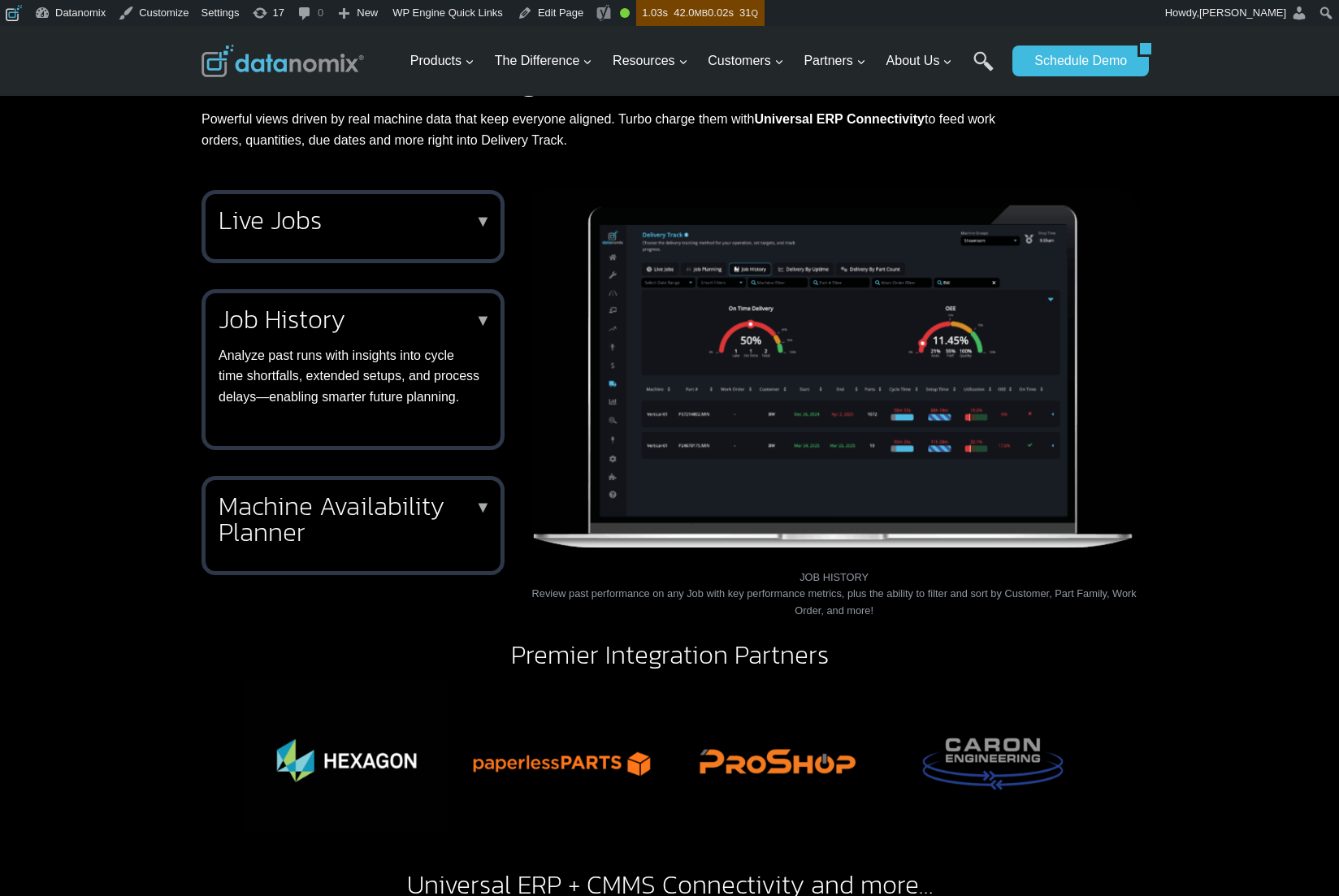
click at [394, 545] on h2 "Machine Availability Planner" at bounding box center [350, 519] width 263 height 52
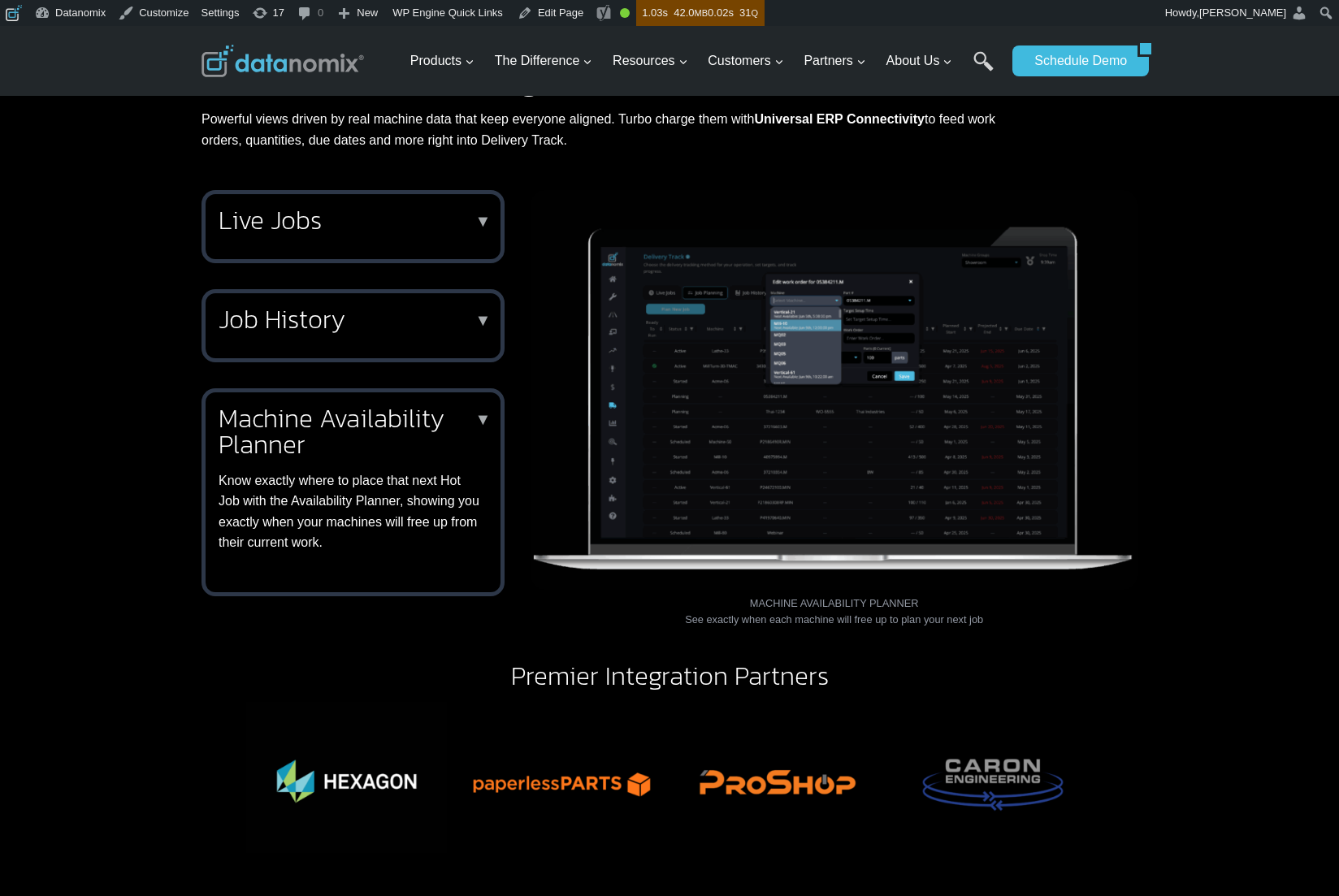
drag, startPoint x: 1041, startPoint y: 680, endPoint x: 1036, endPoint y: 506, distance: 174.1
click at [1041, 680] on div "Premier Integration Partners Universal ERP + CMMS Connectivity and more…" at bounding box center [670, 843] width 936 height 441
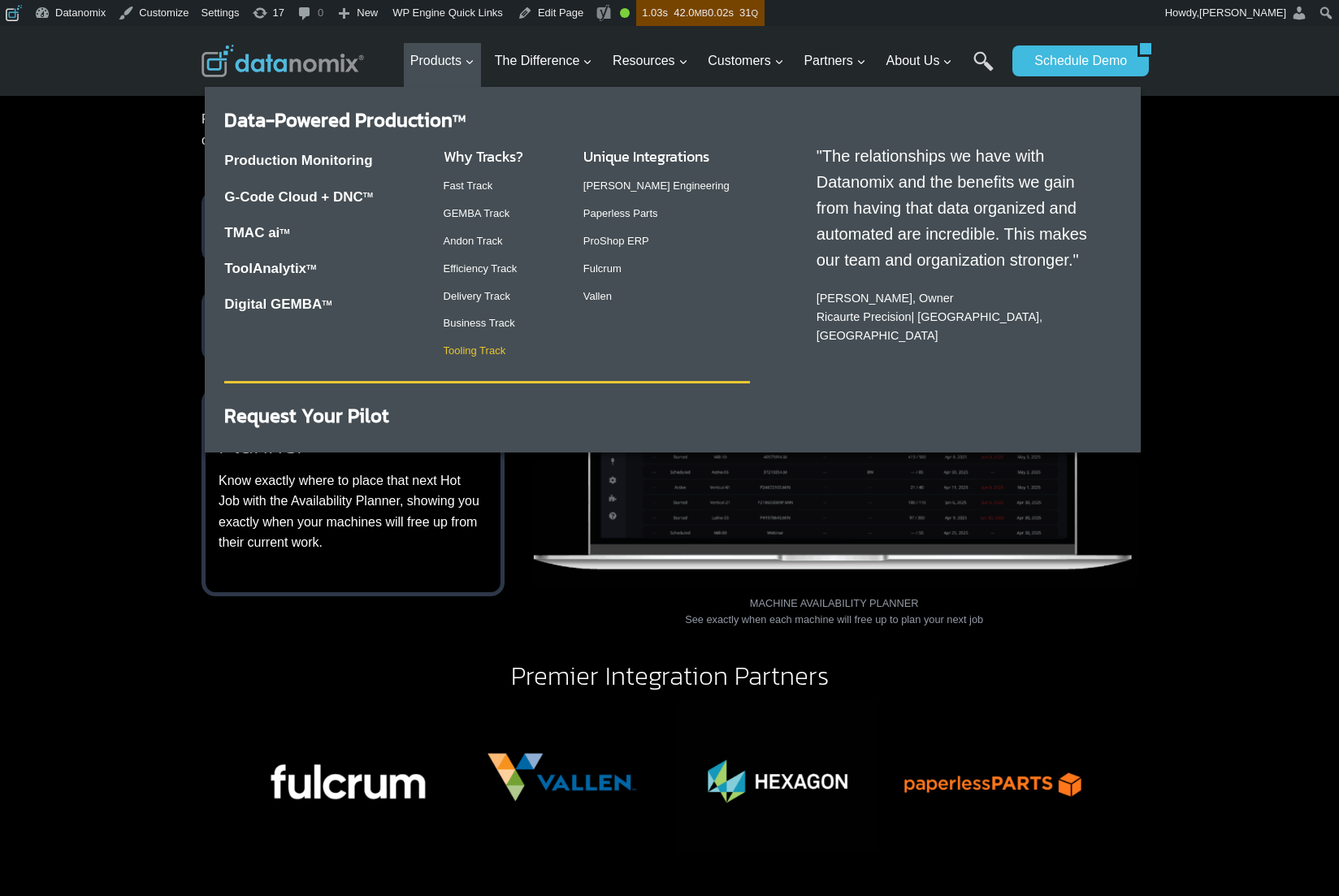
click at [490, 352] on link "Tooling Track" at bounding box center [475, 351] width 63 height 12
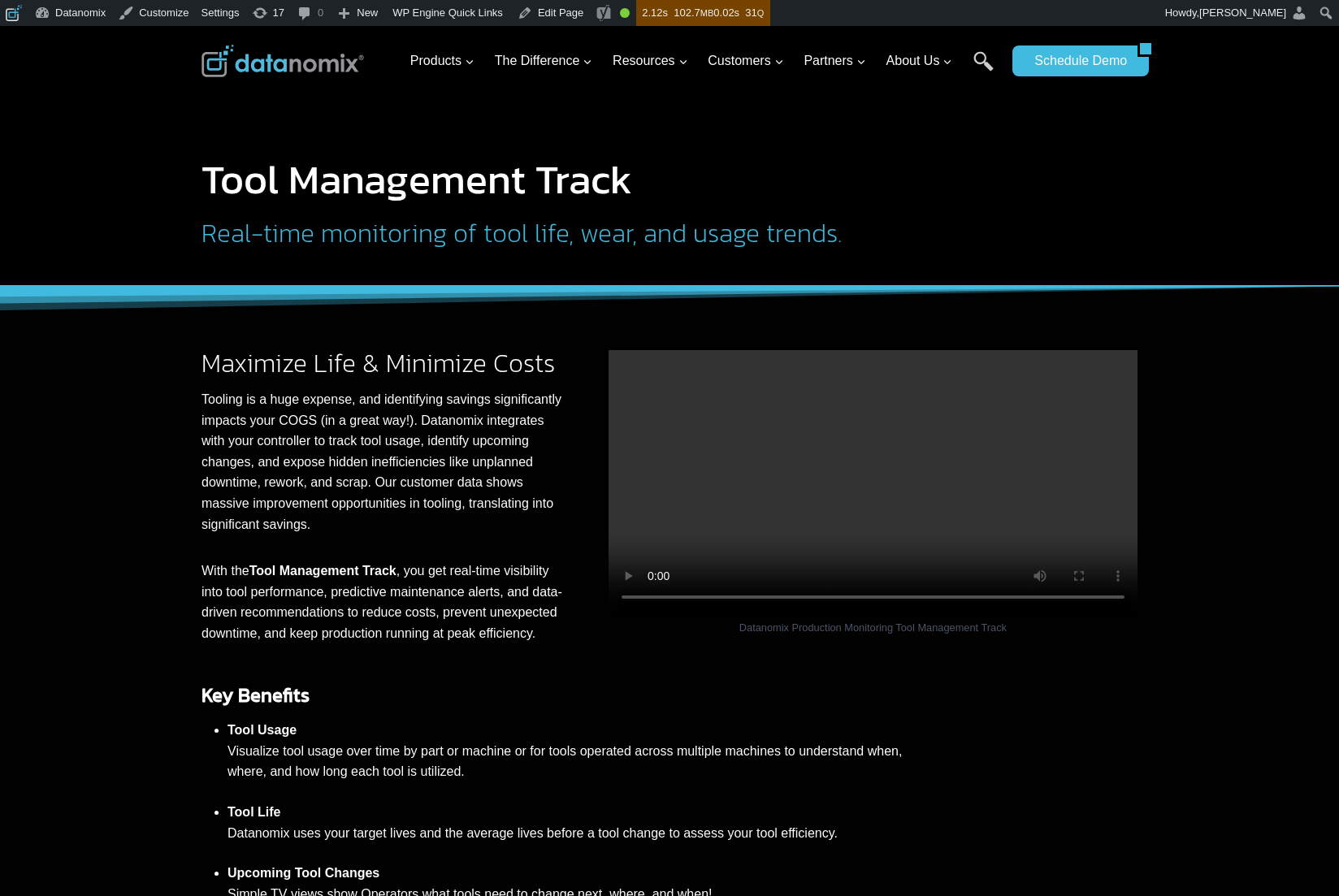
click at [529, 229] on h2 "Real-time monitoring of tool life, wear, and usage trends." at bounding box center [558, 233] width 712 height 26
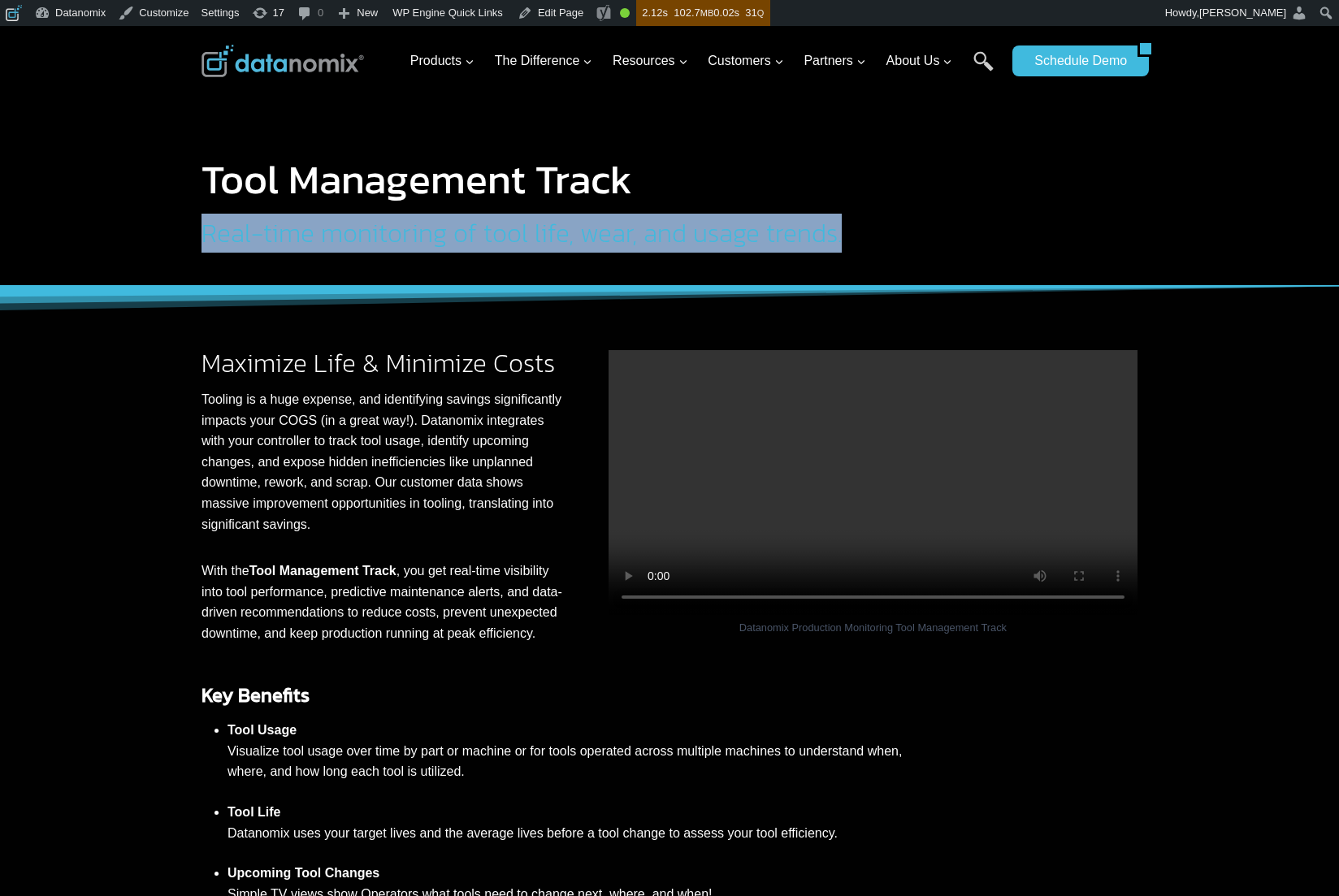
copy div "Real-time monitoring of tool life, wear, and usage trends."
